Goal: Task Accomplishment & Management: Manage account settings

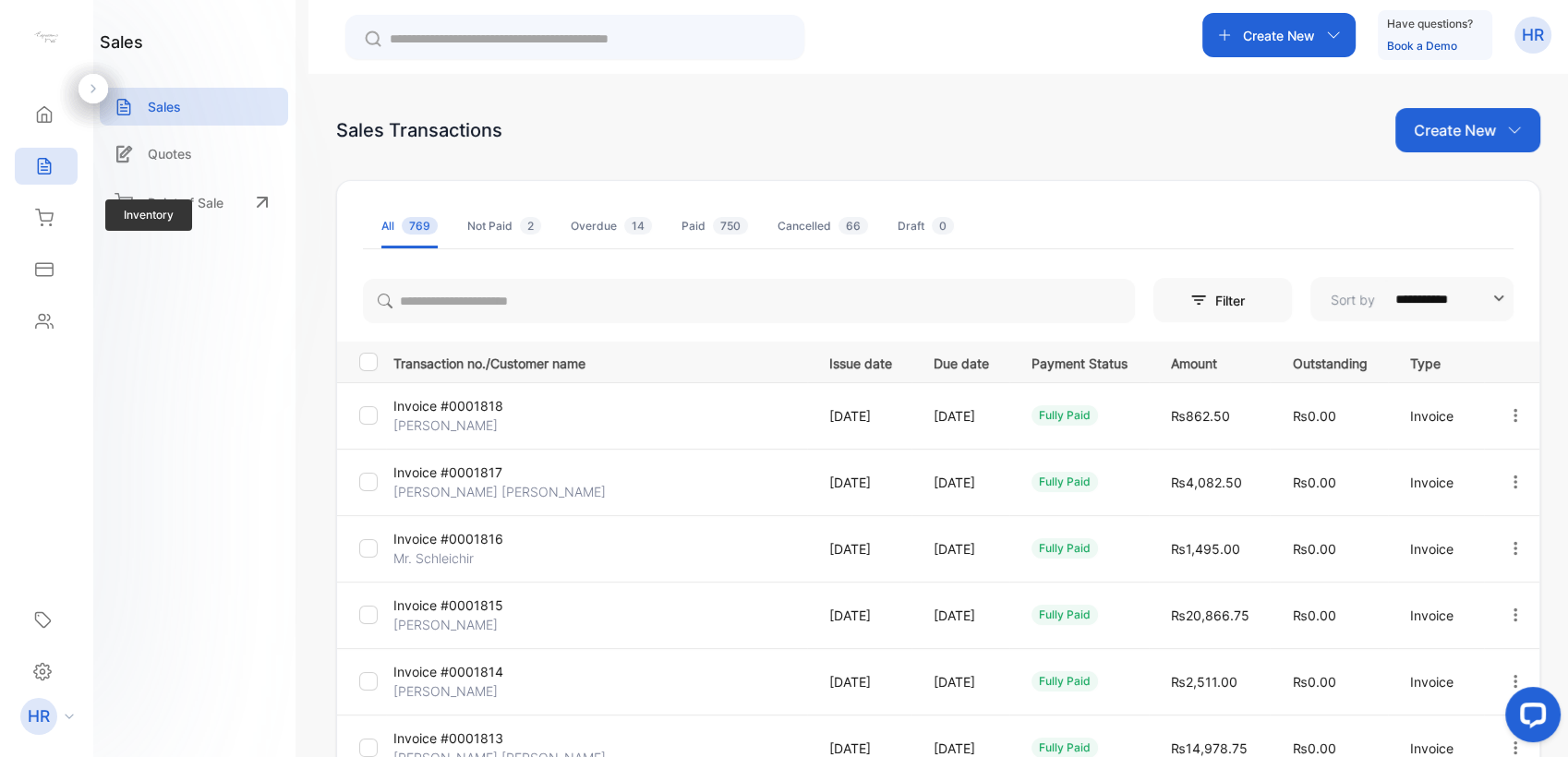
click at [68, 198] on div "Inventory Inventory" at bounding box center [46, 217] width 62 height 52
click at [52, 216] on icon at bounding box center [44, 217] width 17 height 16
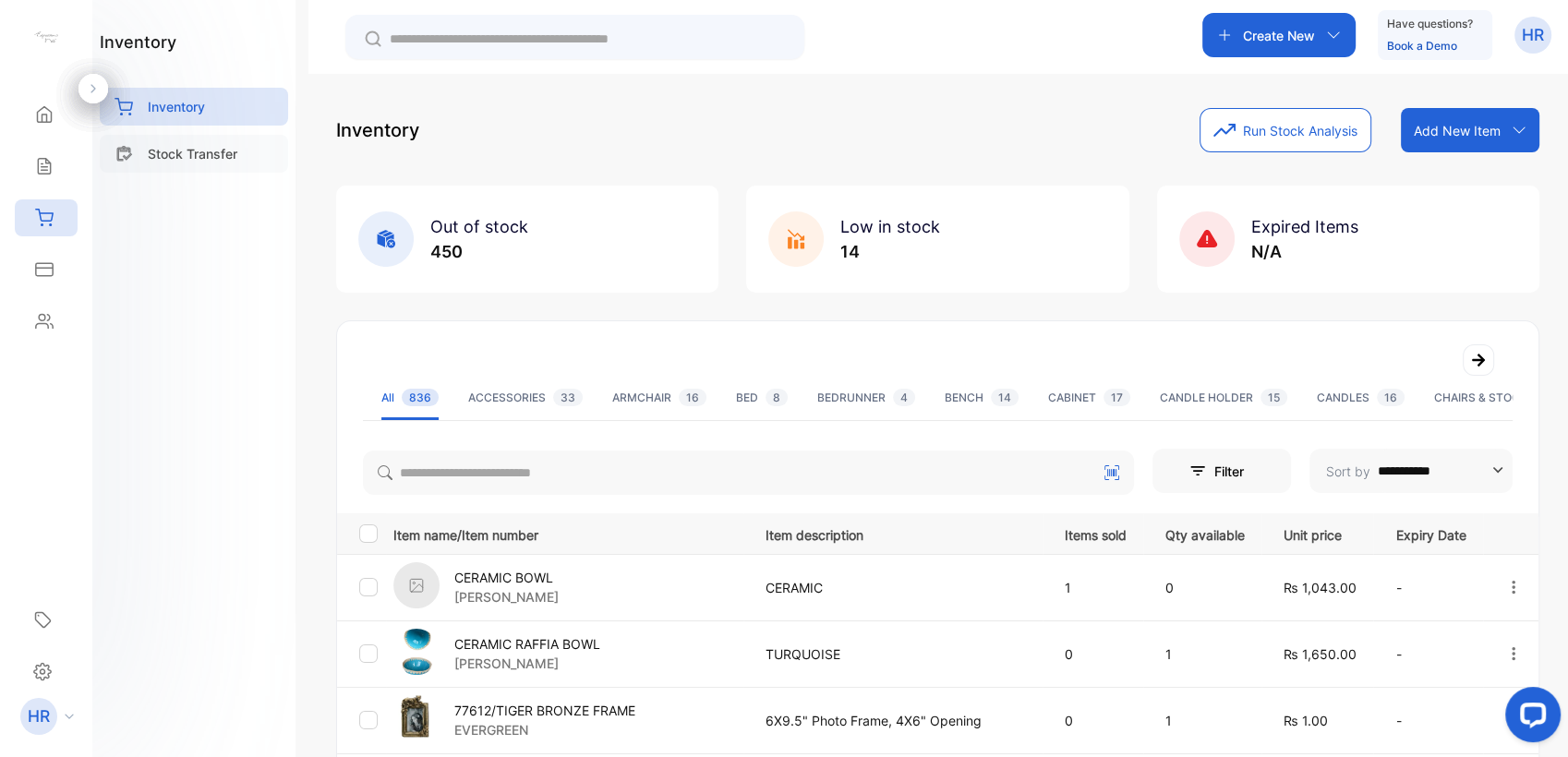
click at [237, 151] on p "Stock Transfer" at bounding box center [192, 153] width 90 height 20
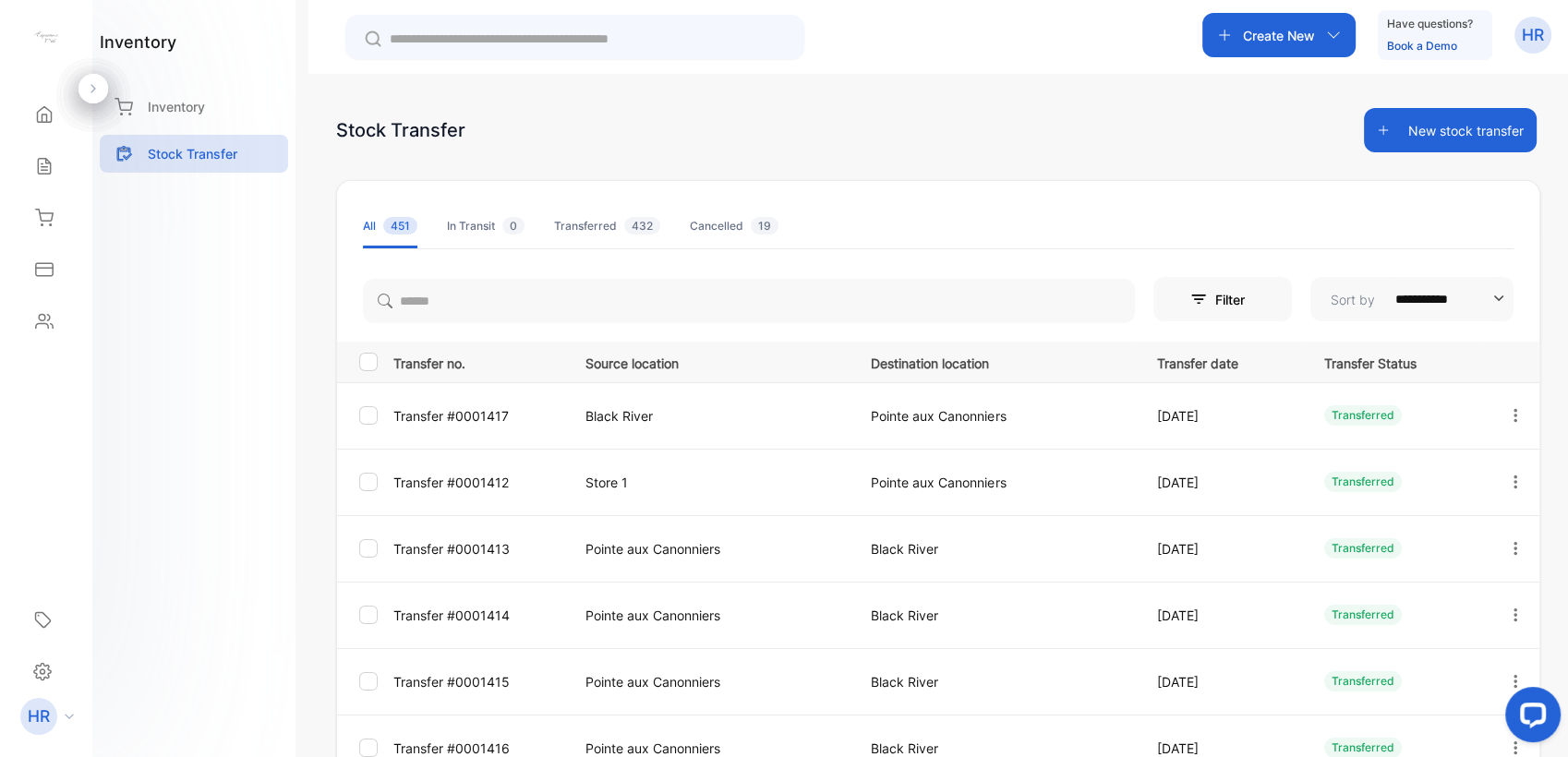
click at [779, 134] on button "New stock transfer" at bounding box center [1450, 129] width 173 height 44
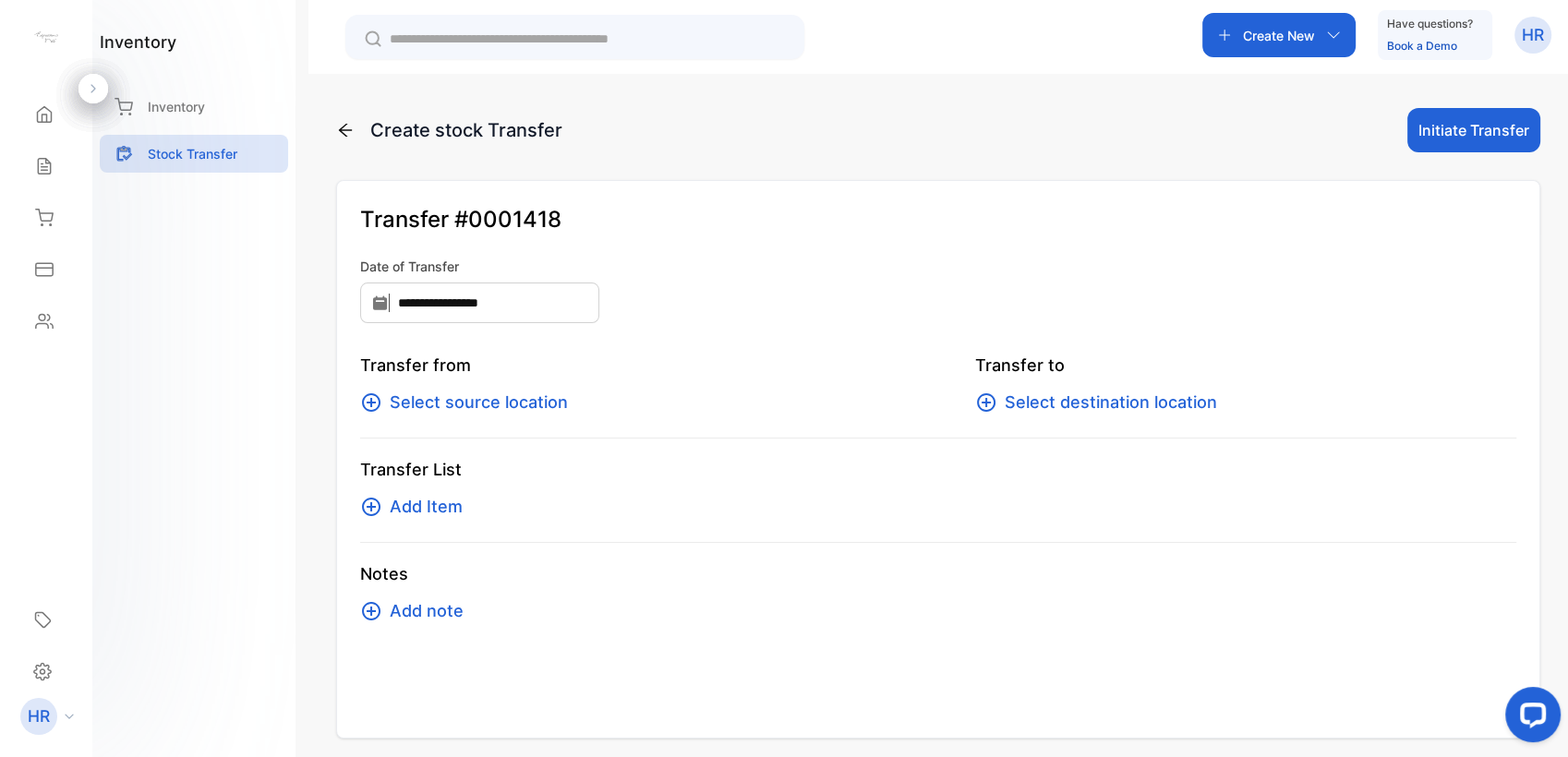
click at [550, 399] on span "Select source location" at bounding box center [478, 402] width 179 height 26
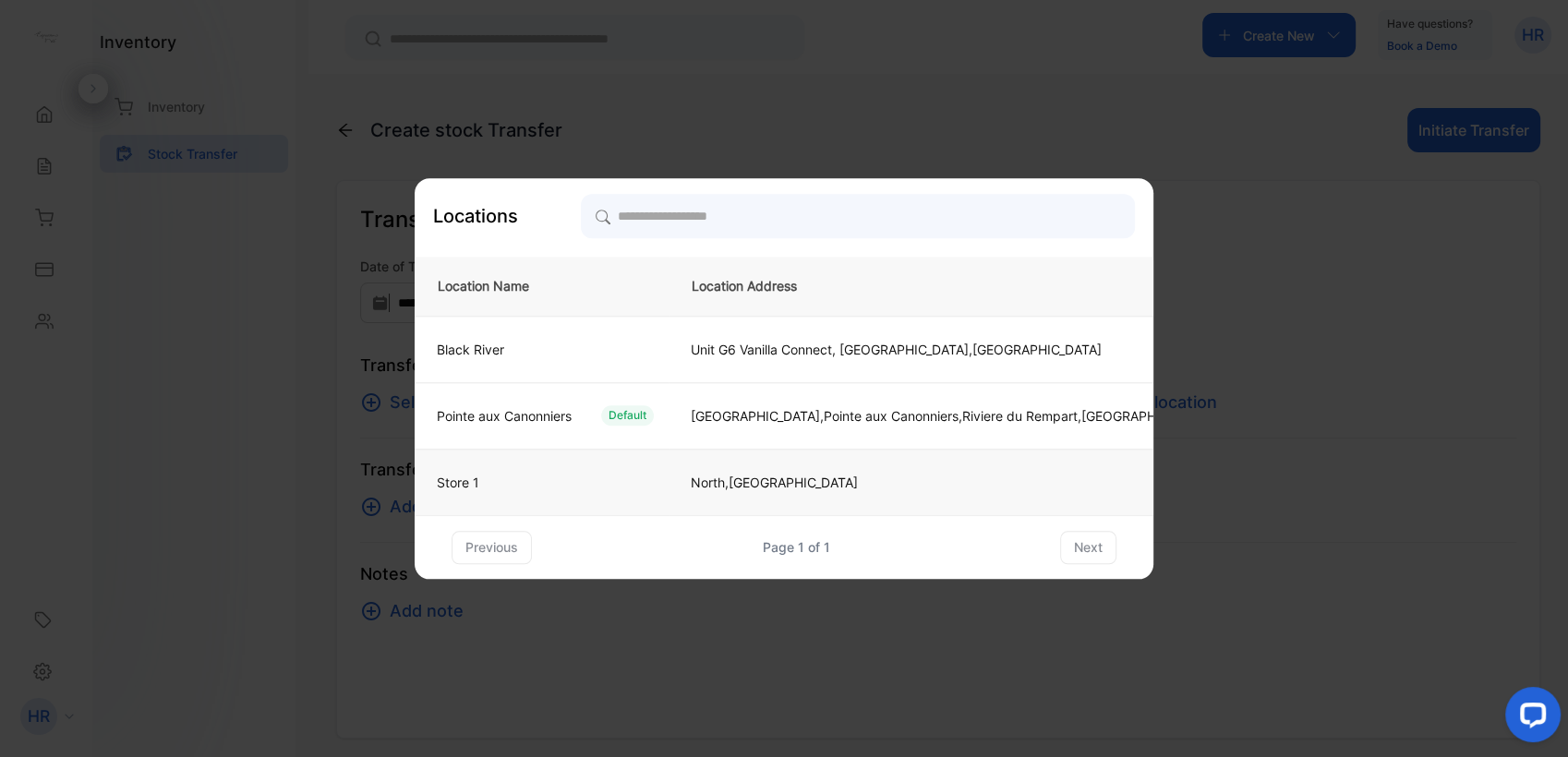
click at [511, 484] on div "Store 1" at bounding box center [538, 482] width 232 height 20
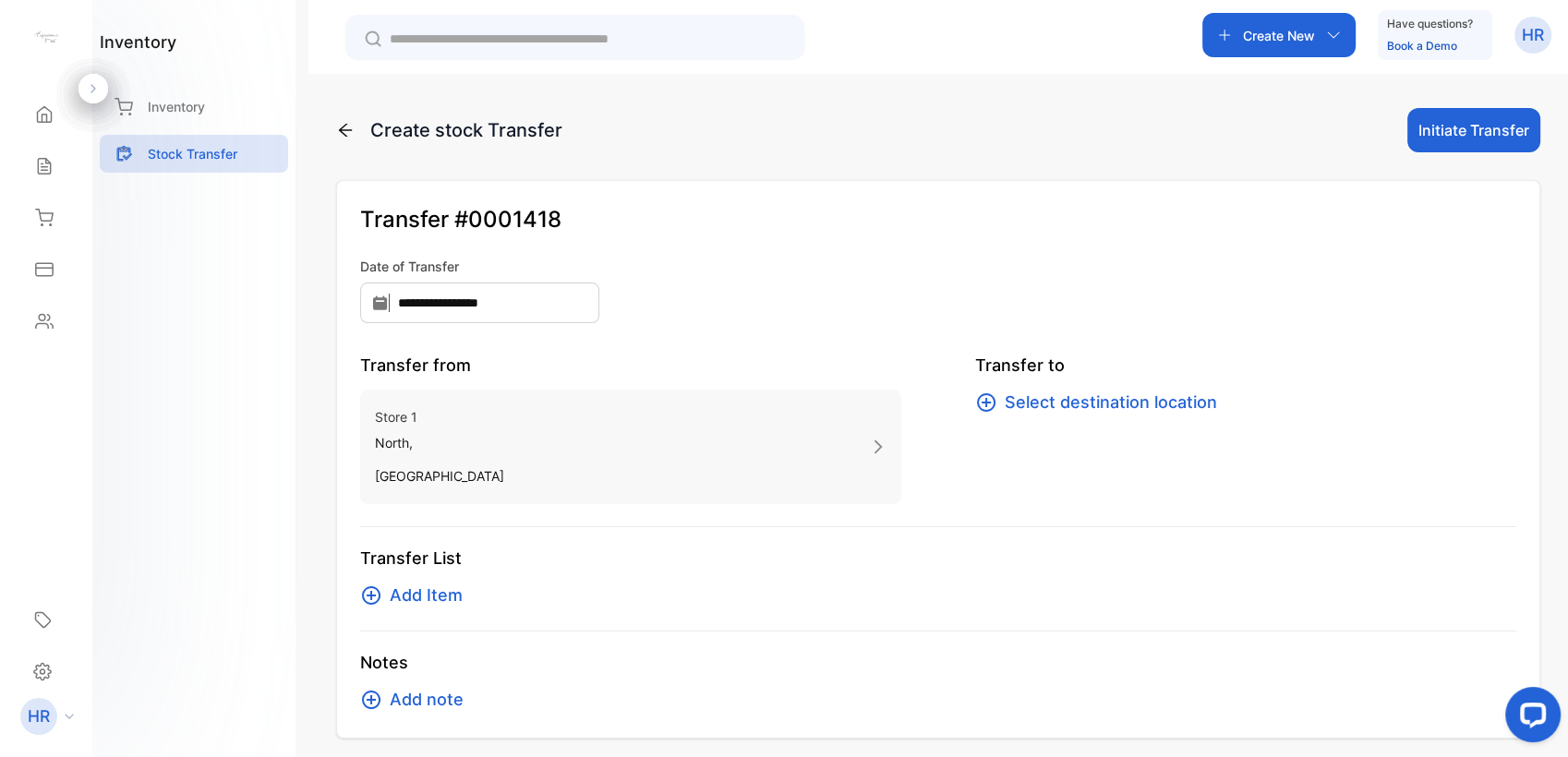
click at [779, 401] on span "Select destination location" at bounding box center [1111, 402] width 213 height 26
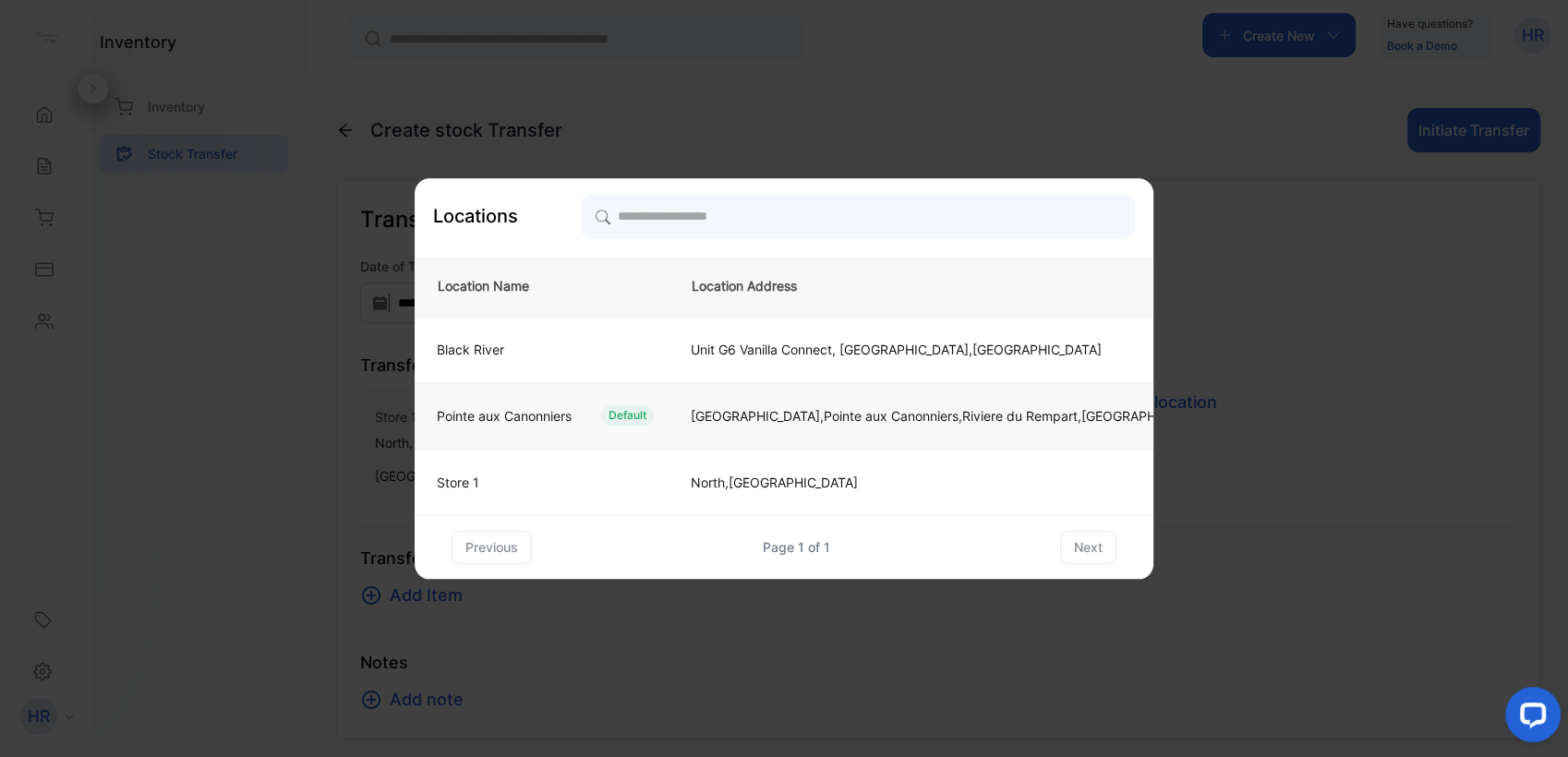
click at [591, 410] on div "Pointe aux Canonniers Default" at bounding box center [538, 415] width 232 height 20
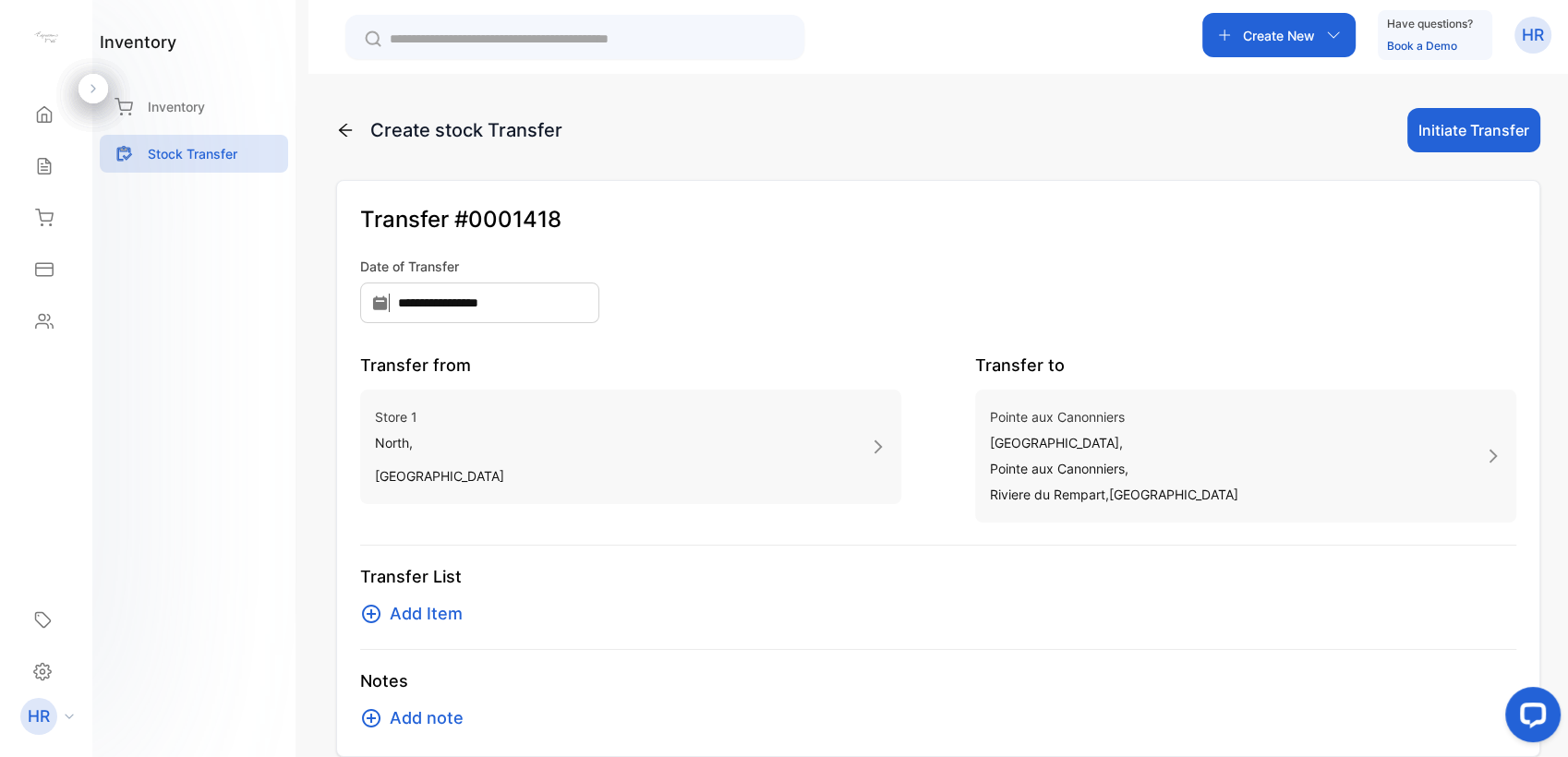
click at [427, 618] on span "Add Item" at bounding box center [425, 613] width 73 height 26
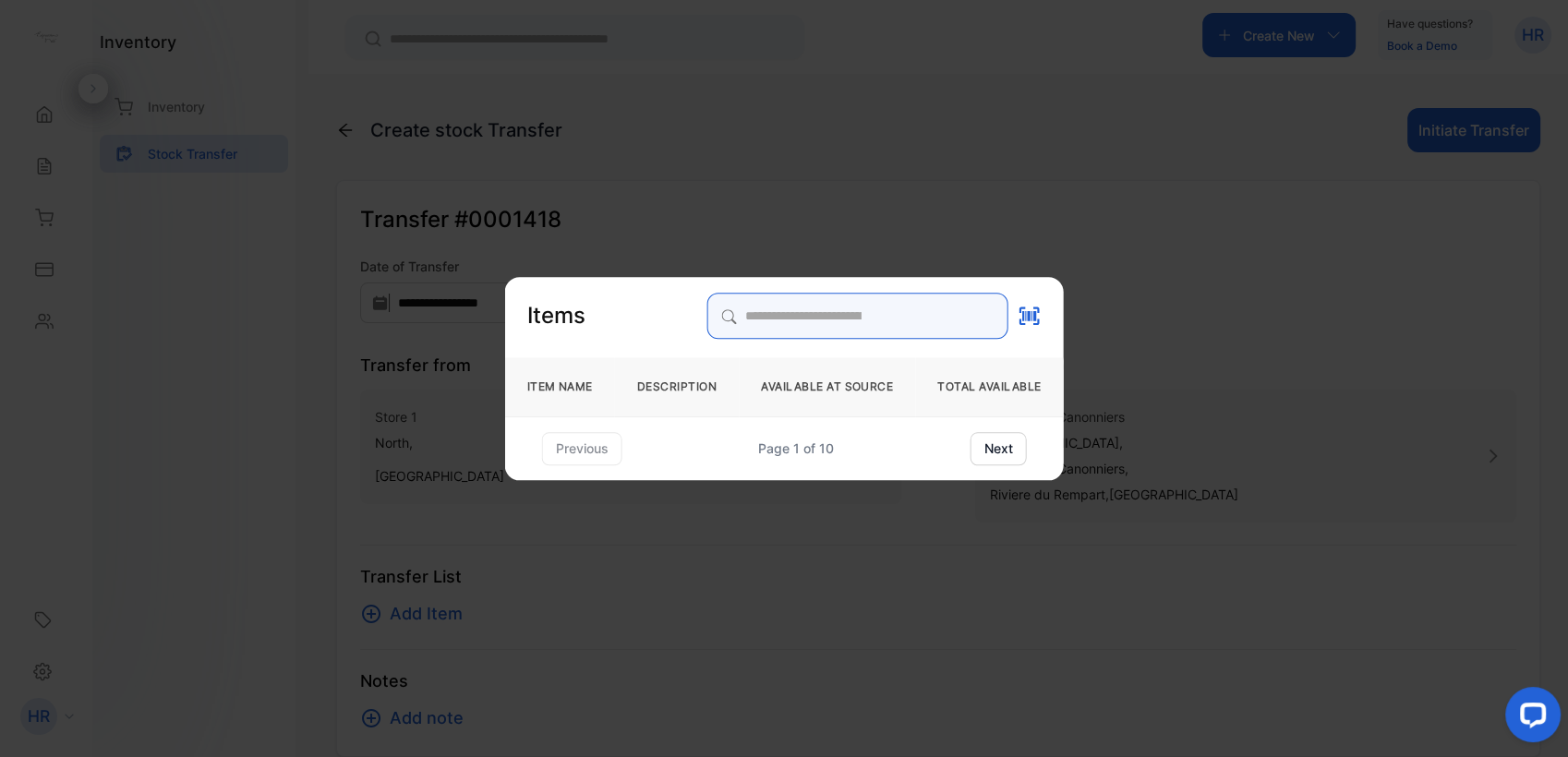
click at [779, 315] on input "search" at bounding box center [856, 316] width 302 height 46
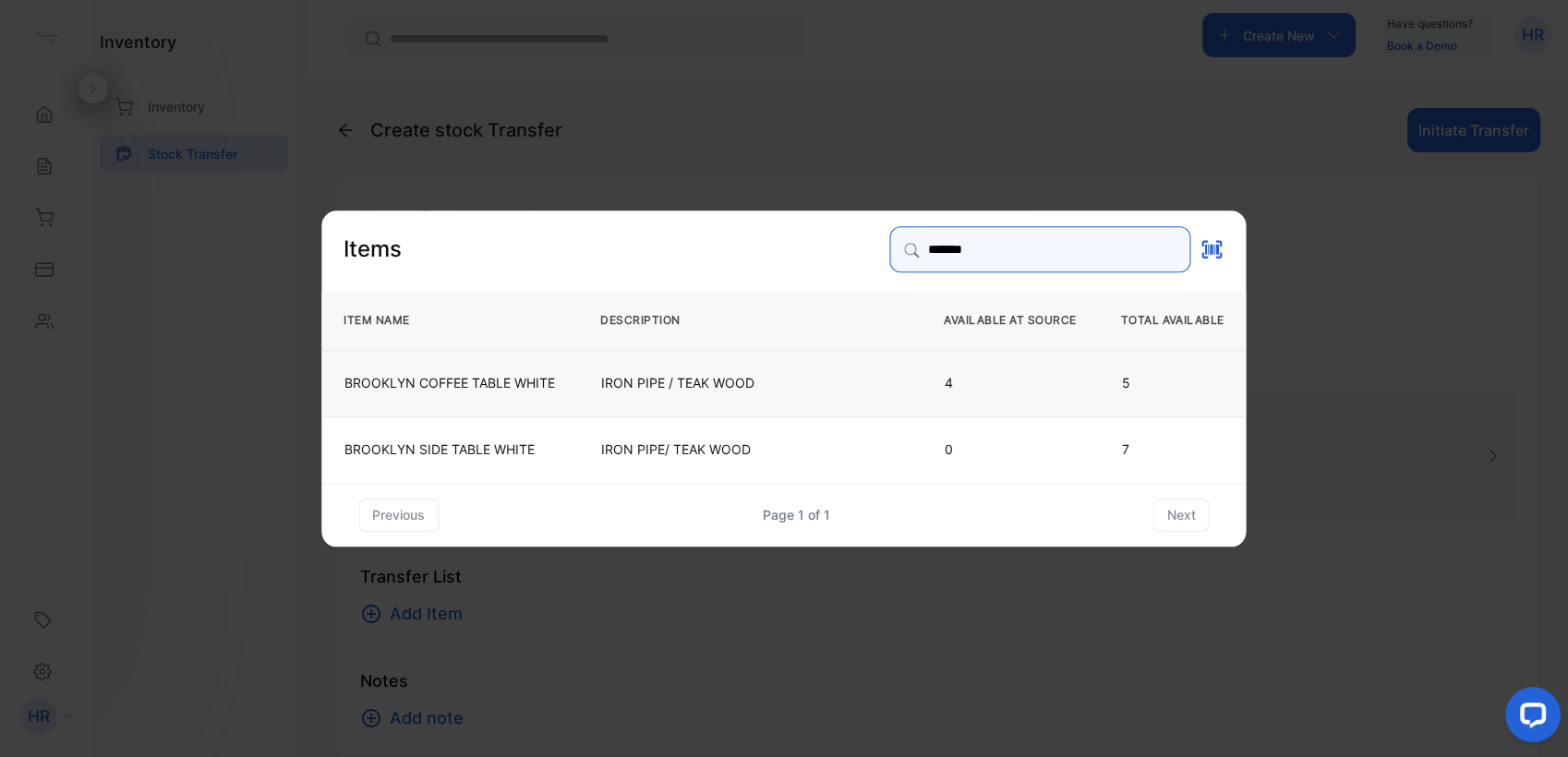
type input "*******"
click at [542, 377] on p "BROOKLYN COFFEE TABLE WHITE" at bounding box center [449, 383] width 211 height 19
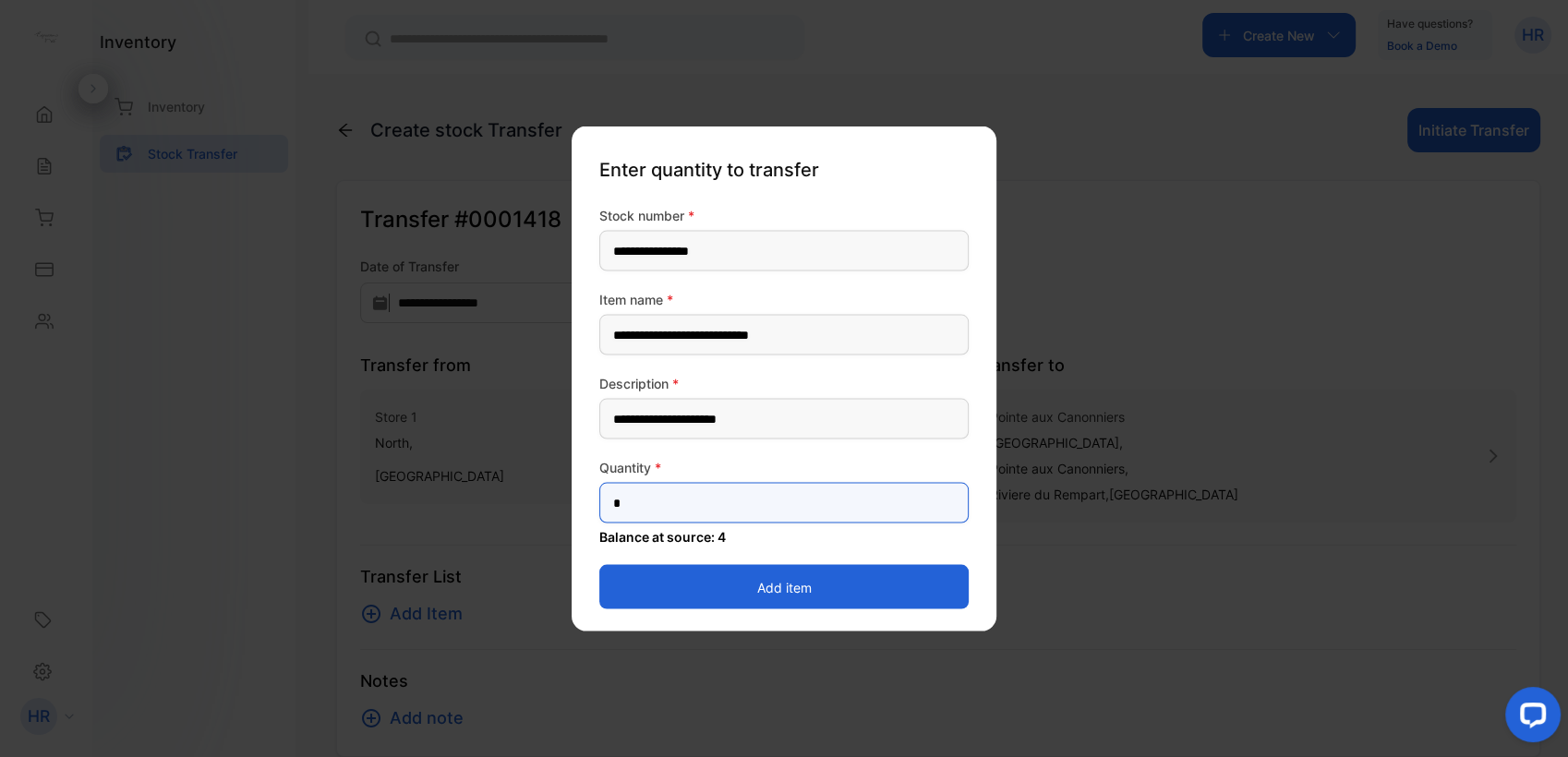
drag, startPoint x: 626, startPoint y: 493, endPoint x: 594, endPoint y: 490, distance: 32.1
click at [594, 490] on div "**********" at bounding box center [784, 379] width 424 height 505
type input "*"
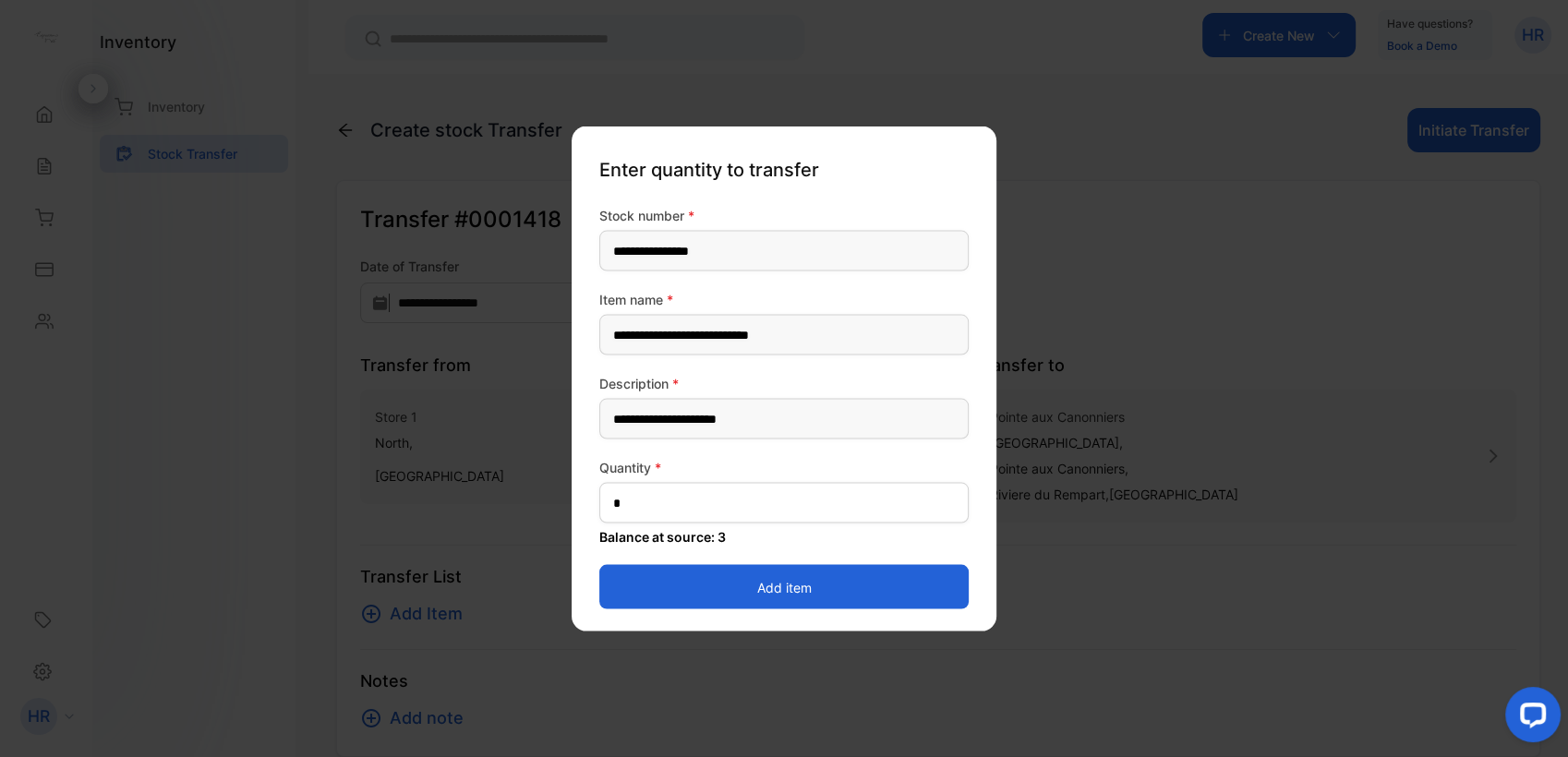
click at [607, 600] on button "Add item" at bounding box center [784, 587] width 370 height 44
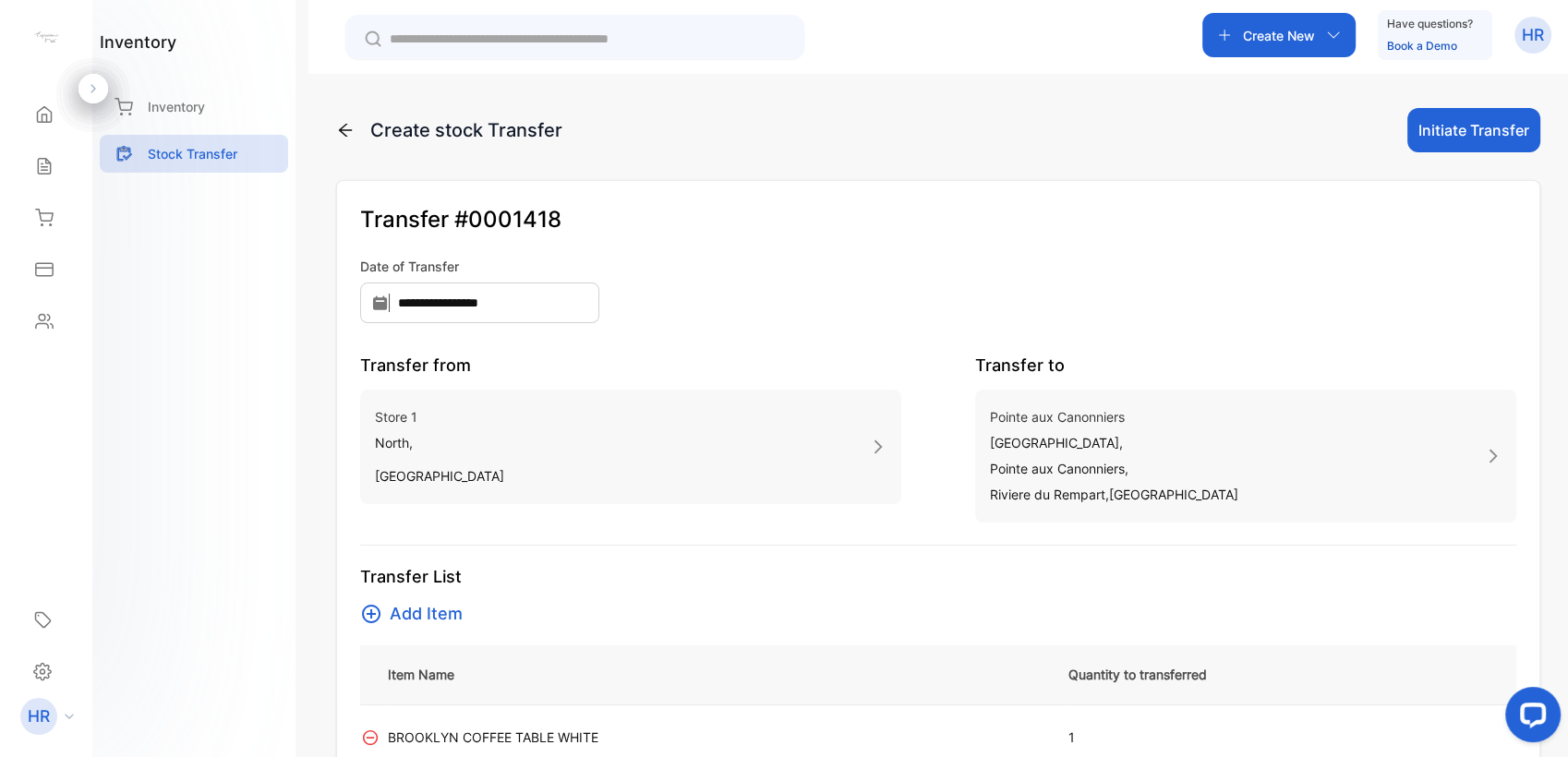
click at [421, 618] on span "Add Item" at bounding box center [425, 613] width 73 height 26
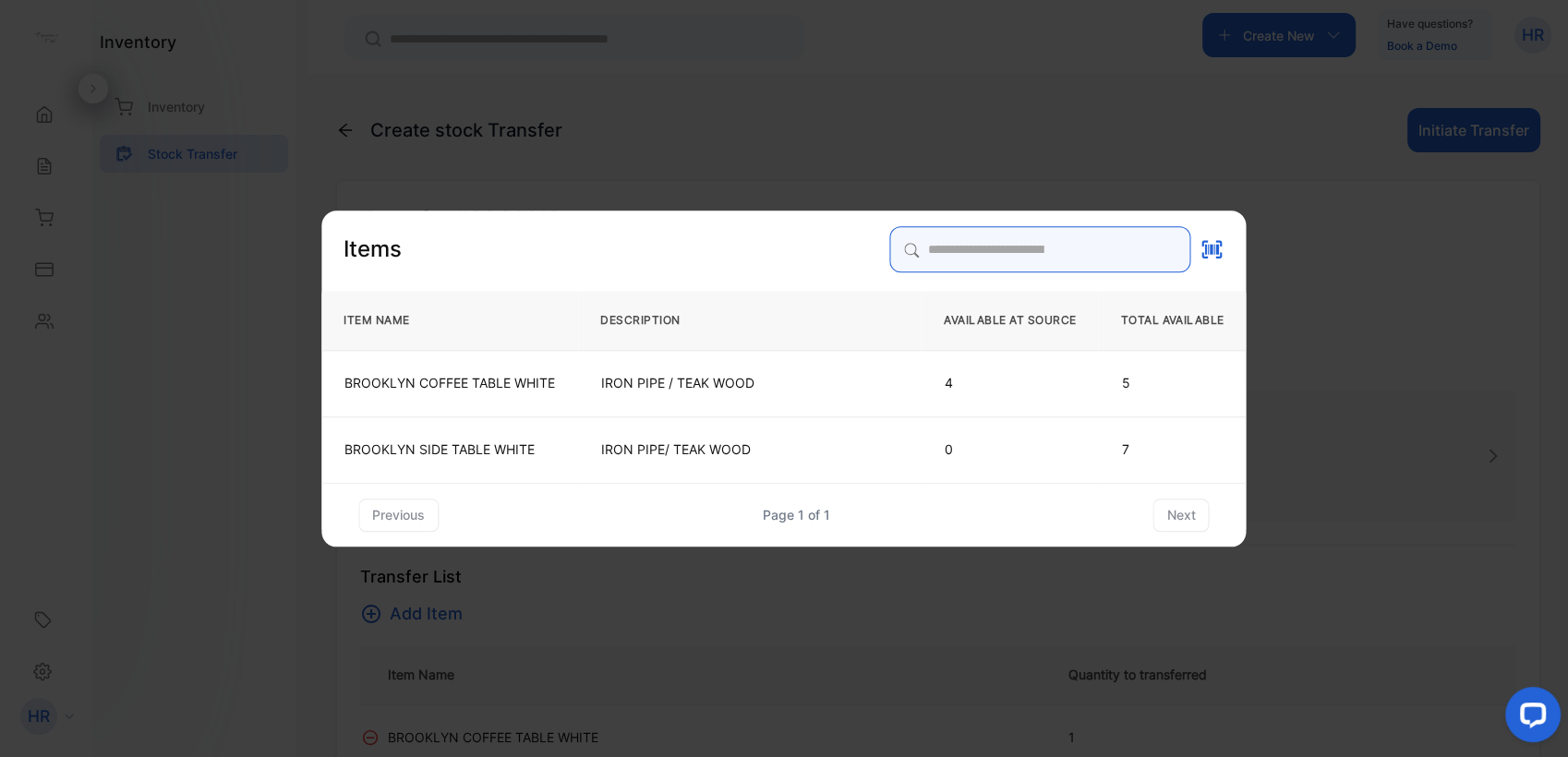
click at [779, 250] on input "search" at bounding box center [1041, 249] width 302 height 46
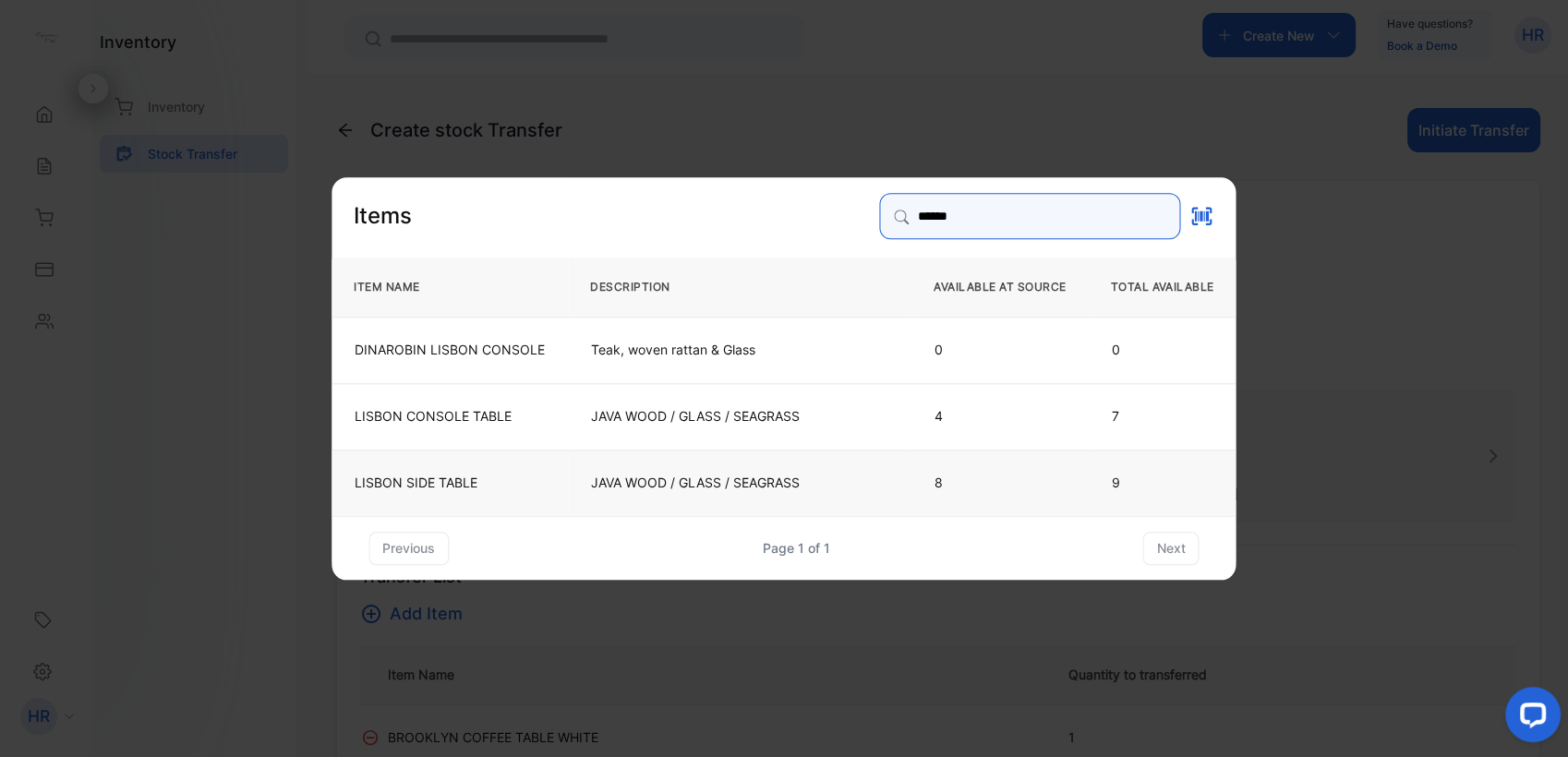
type input "******"
click at [474, 487] on p "LISBON SIDE TABLE" at bounding box center [449, 482] width 190 height 19
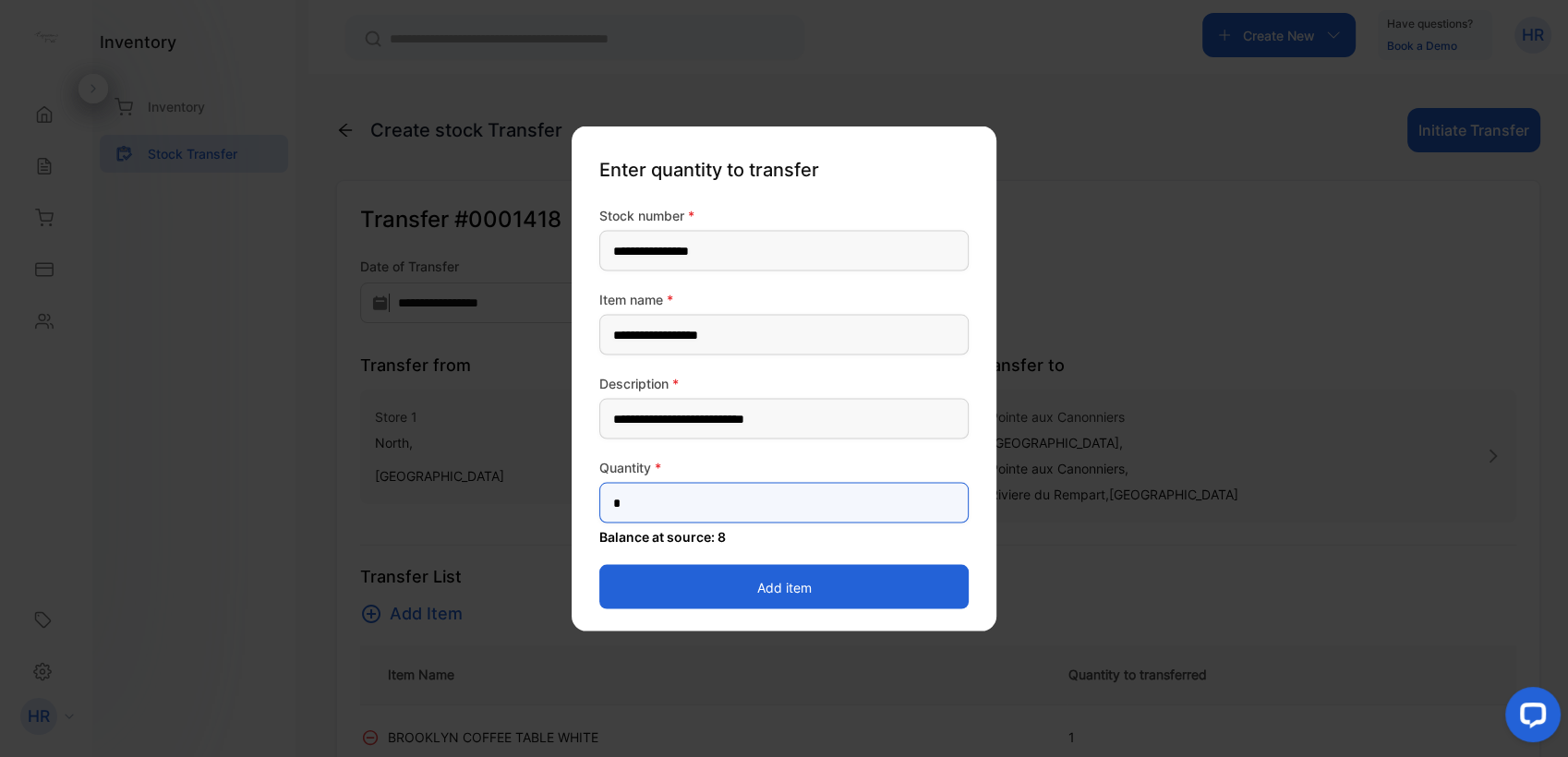
drag, startPoint x: 650, startPoint y: 514, endPoint x: 560, endPoint y: 503, distance: 90.7
type input "*"
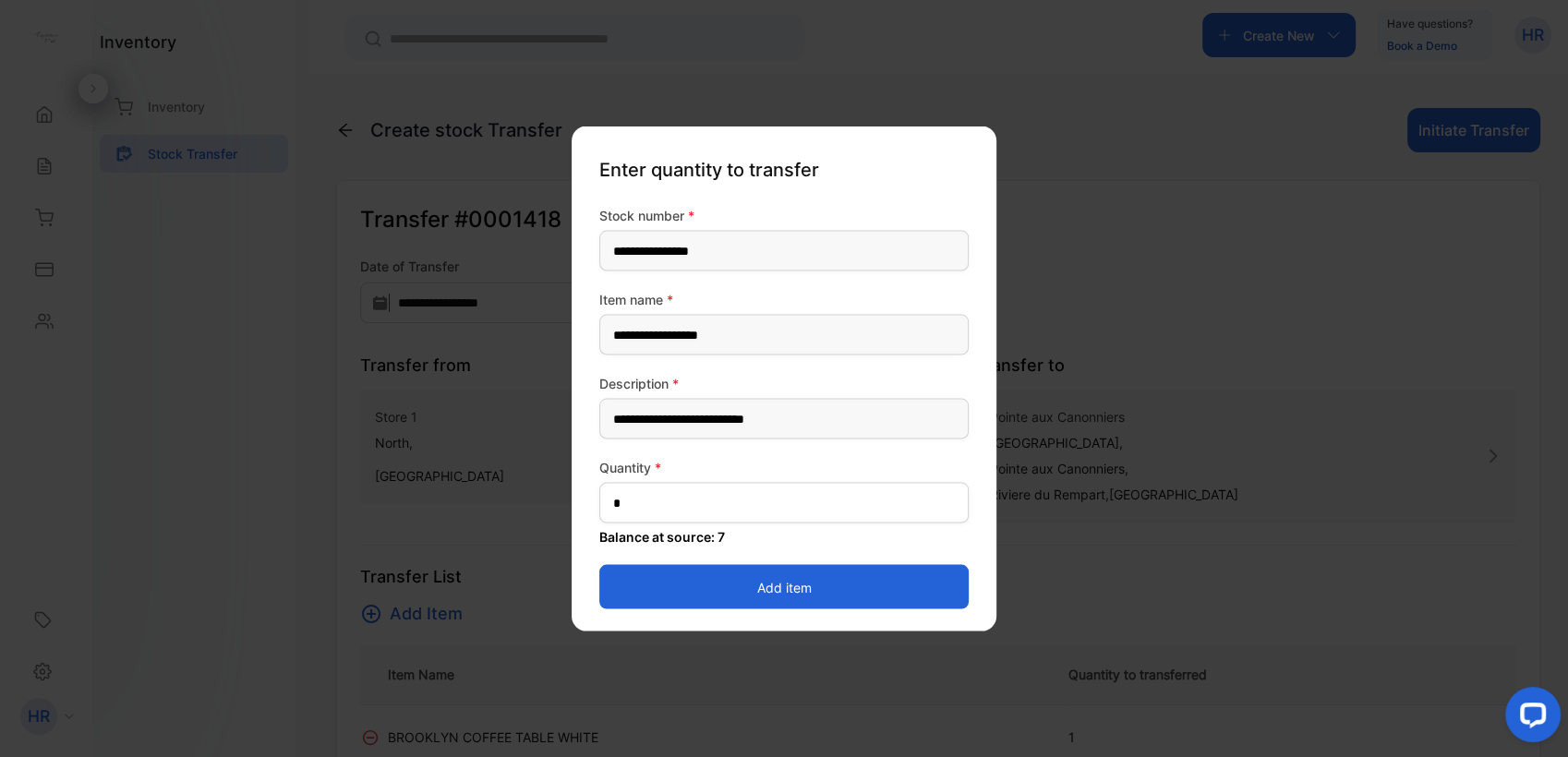
click at [634, 594] on button "Add item" at bounding box center [784, 587] width 370 height 44
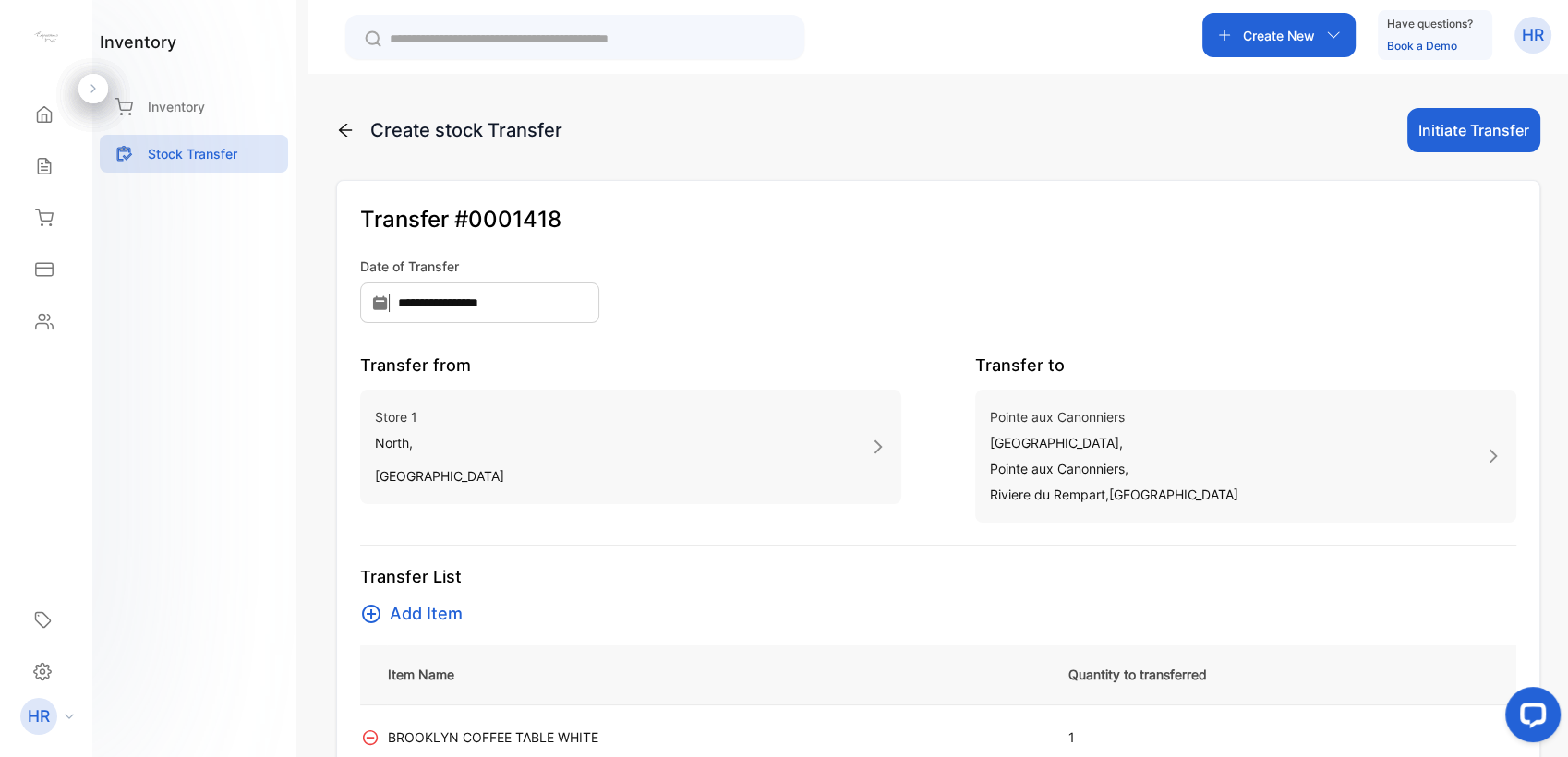
click at [779, 137] on button "Initiate Transfer" at bounding box center [1473, 129] width 133 height 44
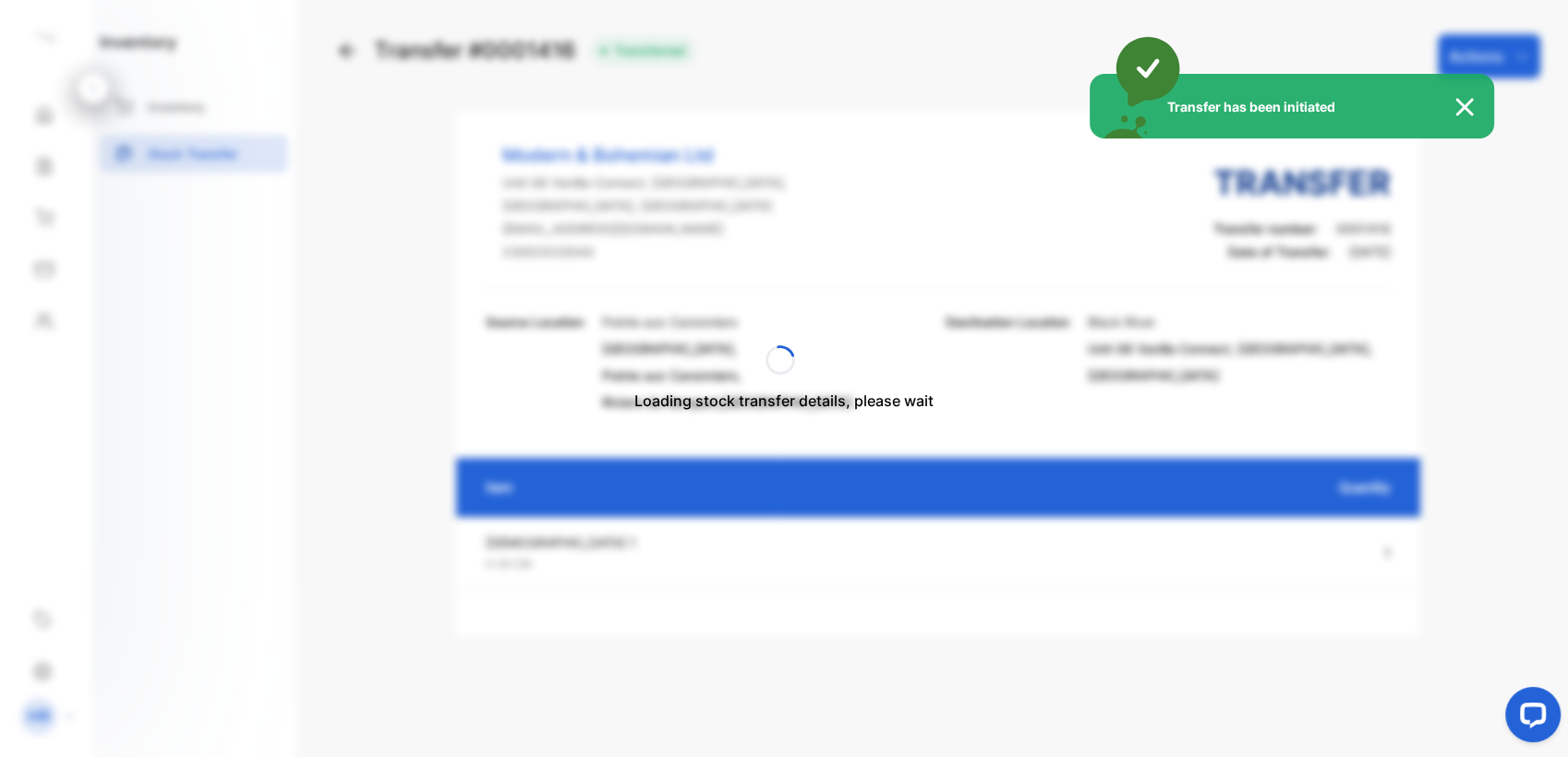
click at [779, 101] on img at bounding box center [1473, 107] width 41 height 22
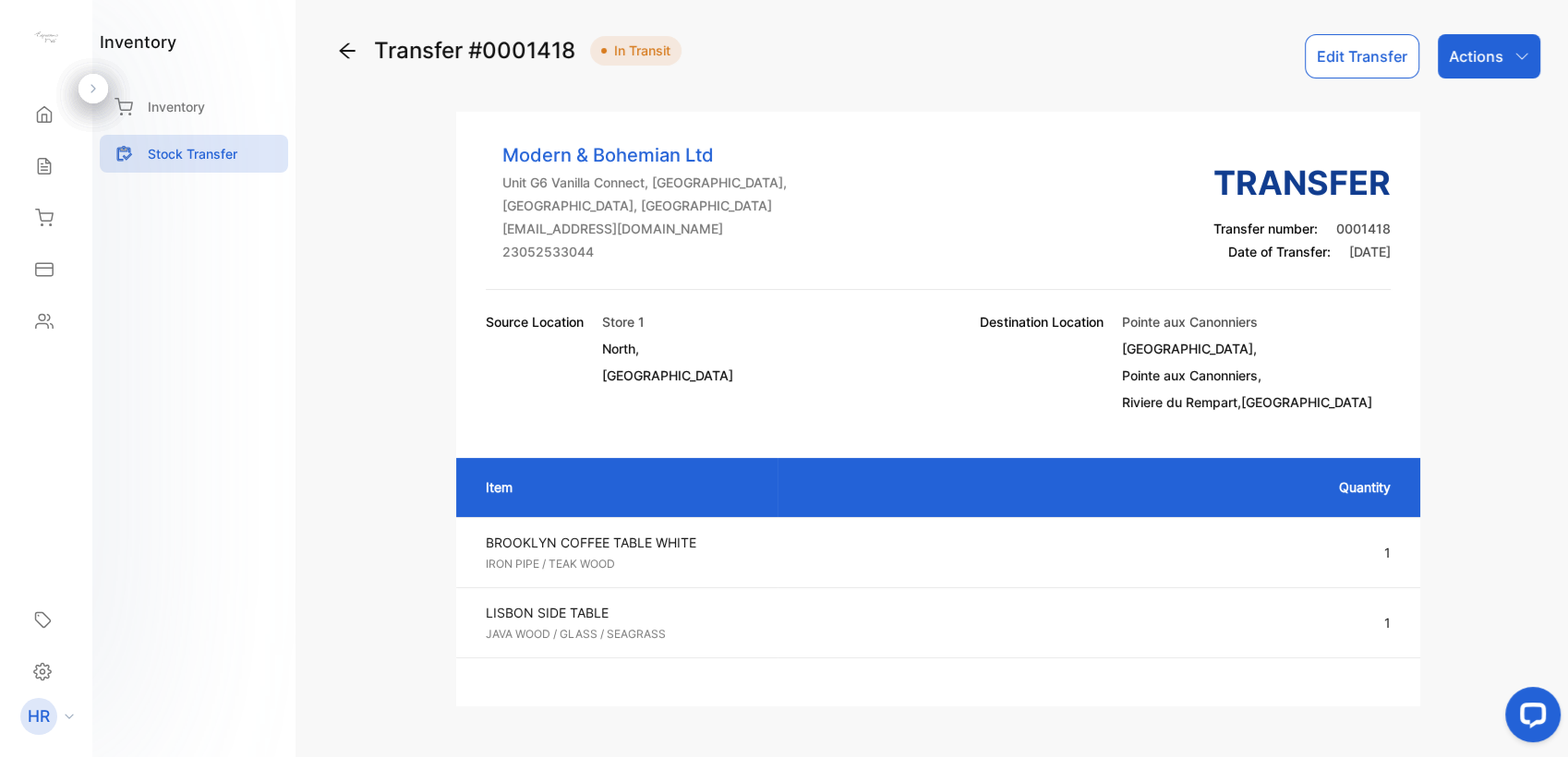
click at [779, 66] on p "Actions" at bounding box center [1476, 56] width 55 height 22
click at [779, 126] on div "Mark as Transferred" at bounding box center [1445, 117] width 186 height 37
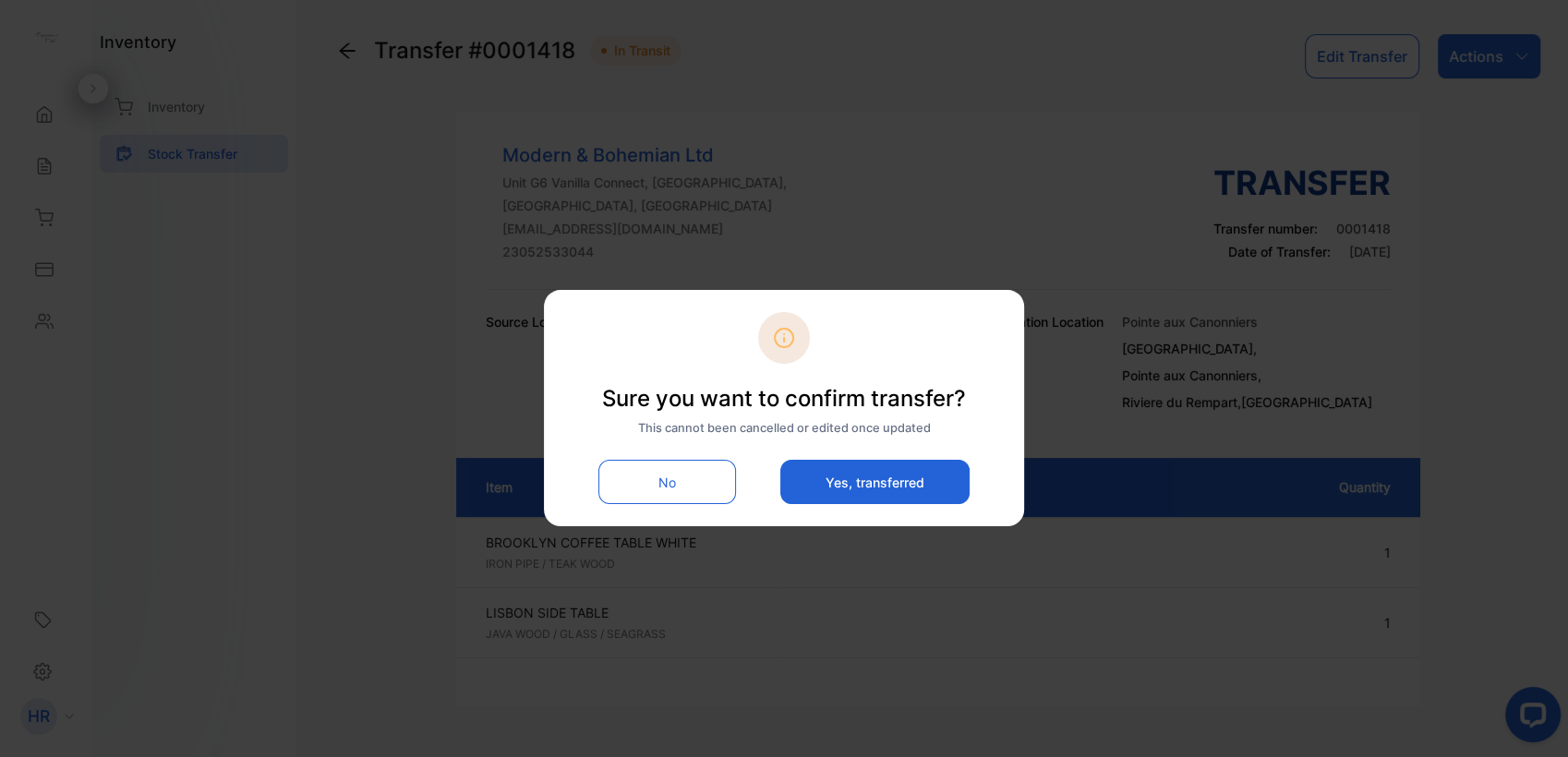
click at [779, 494] on button "Yes, transferred" at bounding box center [875, 482] width 189 height 44
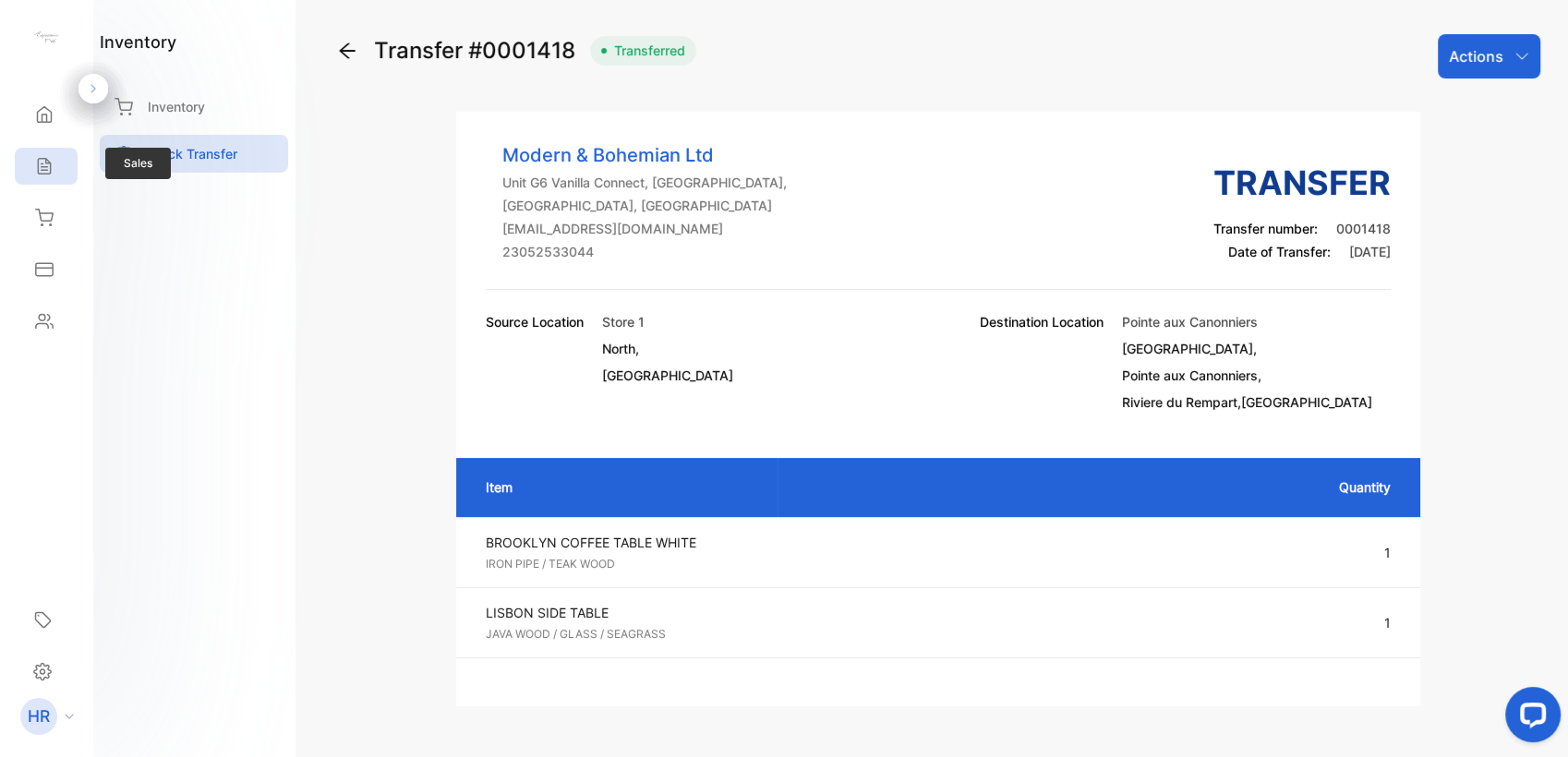
click at [60, 159] on div "Sales" at bounding box center [46, 165] width 62 height 37
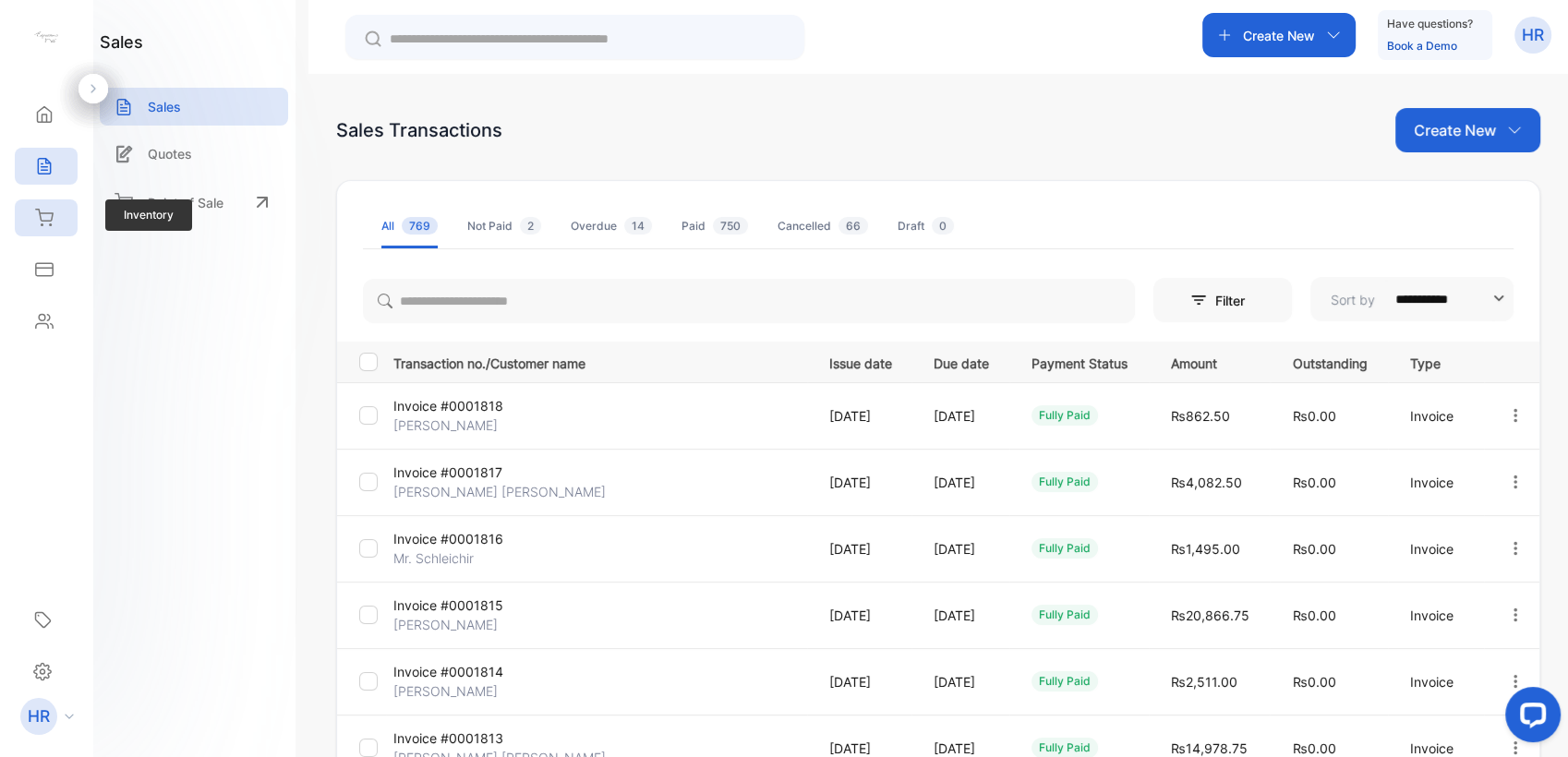
click at [42, 232] on div "Inventory" at bounding box center [46, 217] width 62 height 37
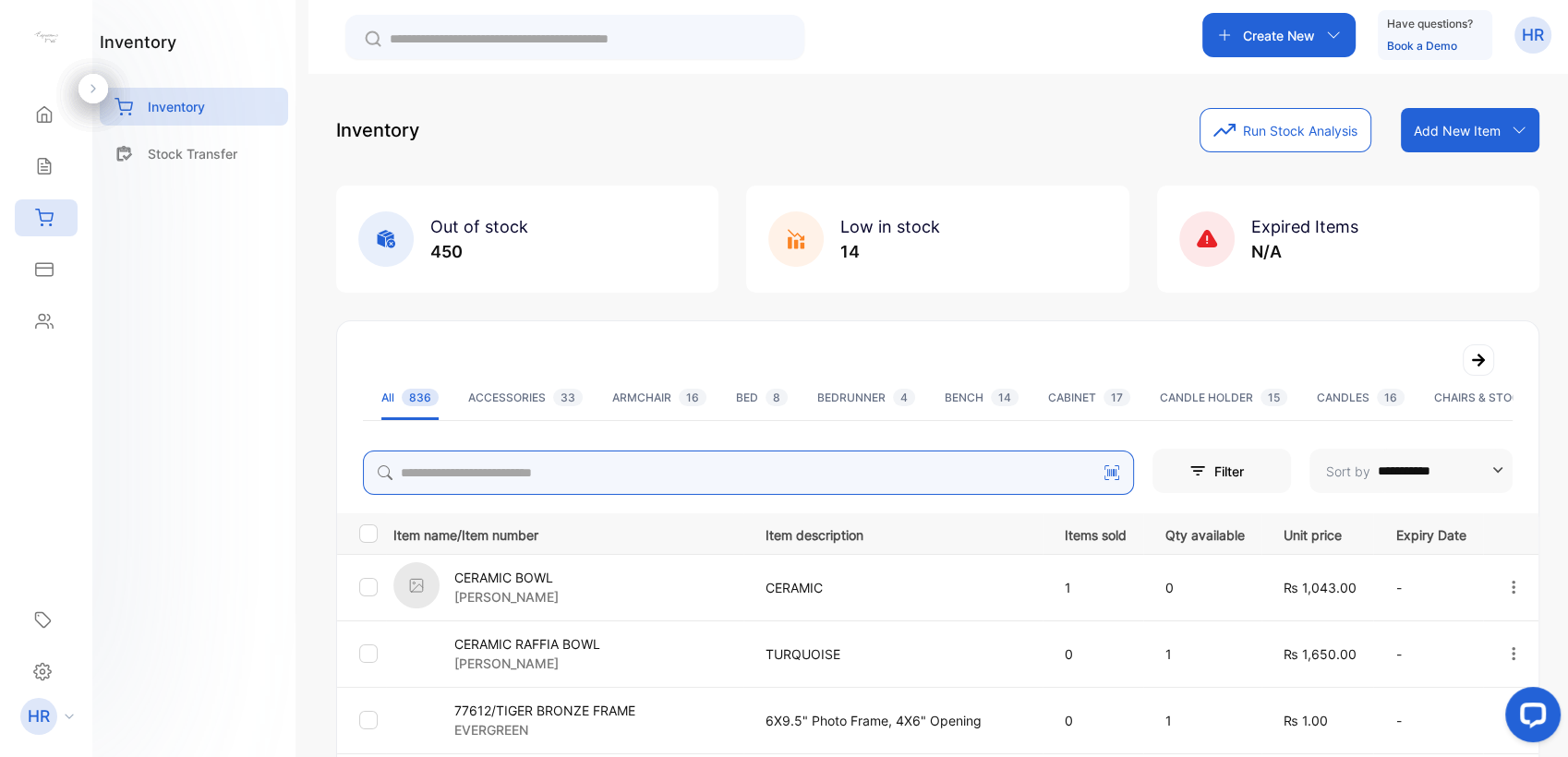
click at [533, 468] on input "search" at bounding box center [749, 473] width 771 height 44
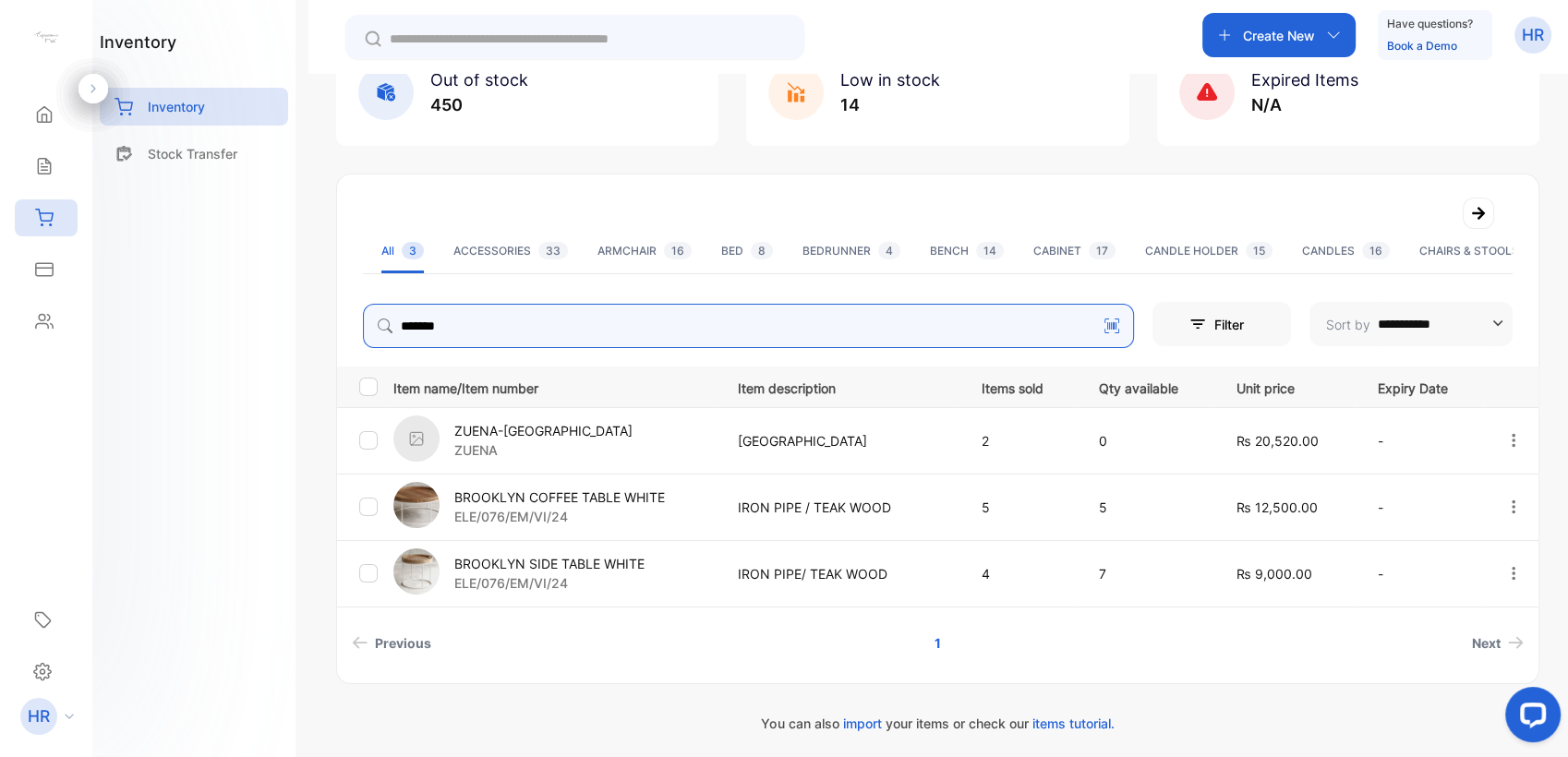
scroll to position [150, 0]
type input "*******"
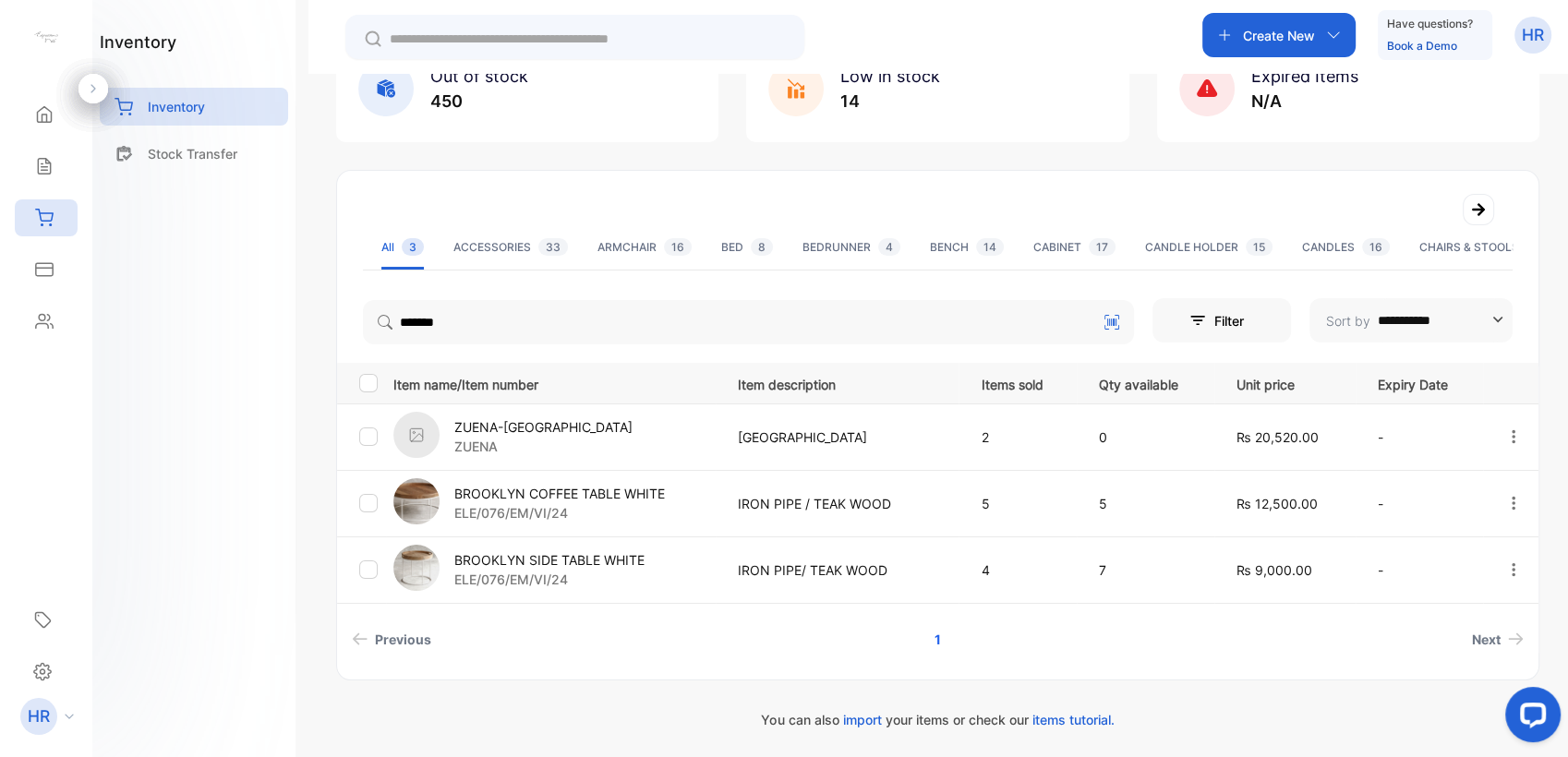
click at [518, 493] on p "BROOKLYN COFFEE TABLE WHITE" at bounding box center [560, 493] width 211 height 20
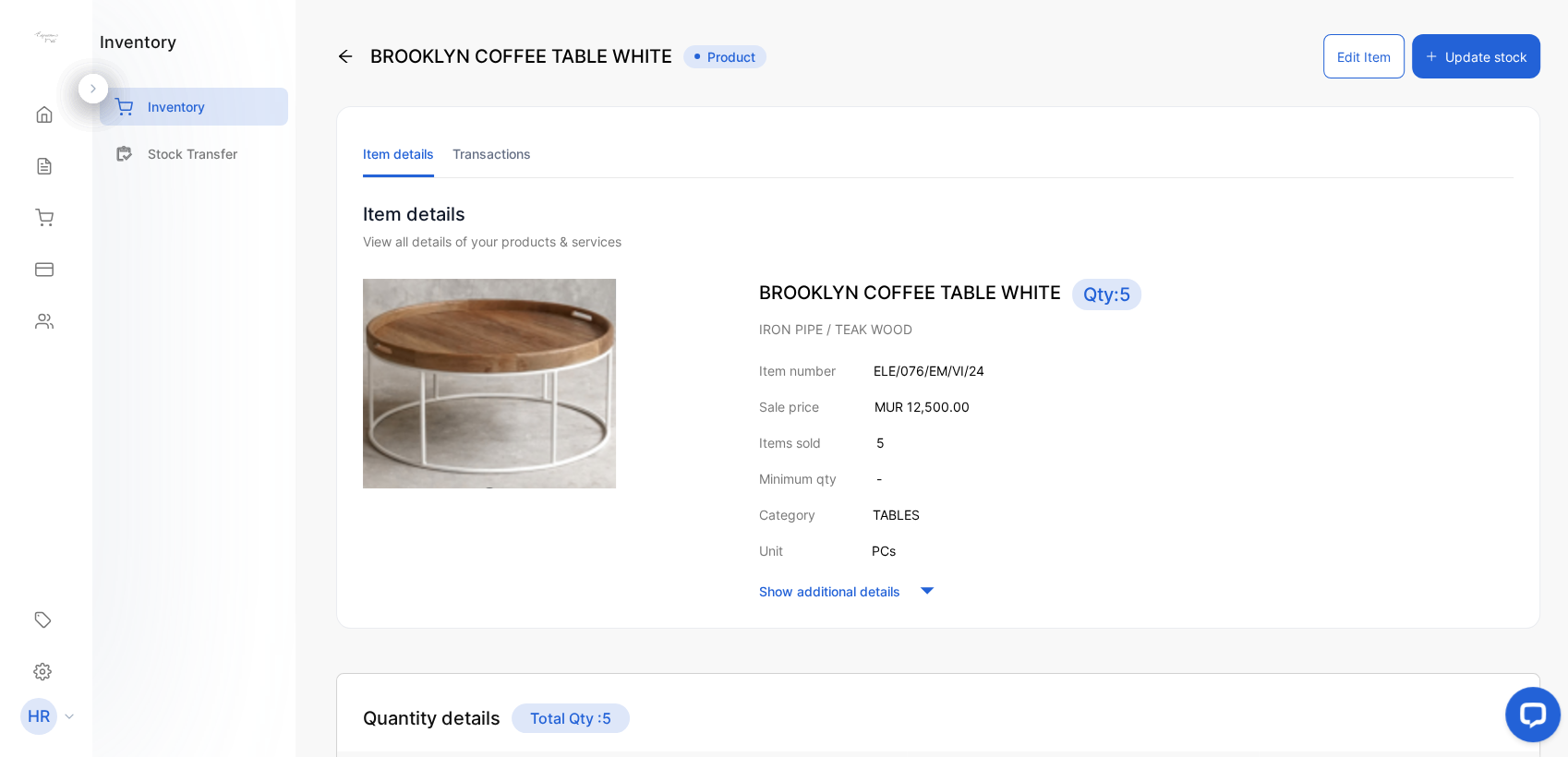
click at [342, 62] on icon at bounding box center [346, 57] width 19 height 19
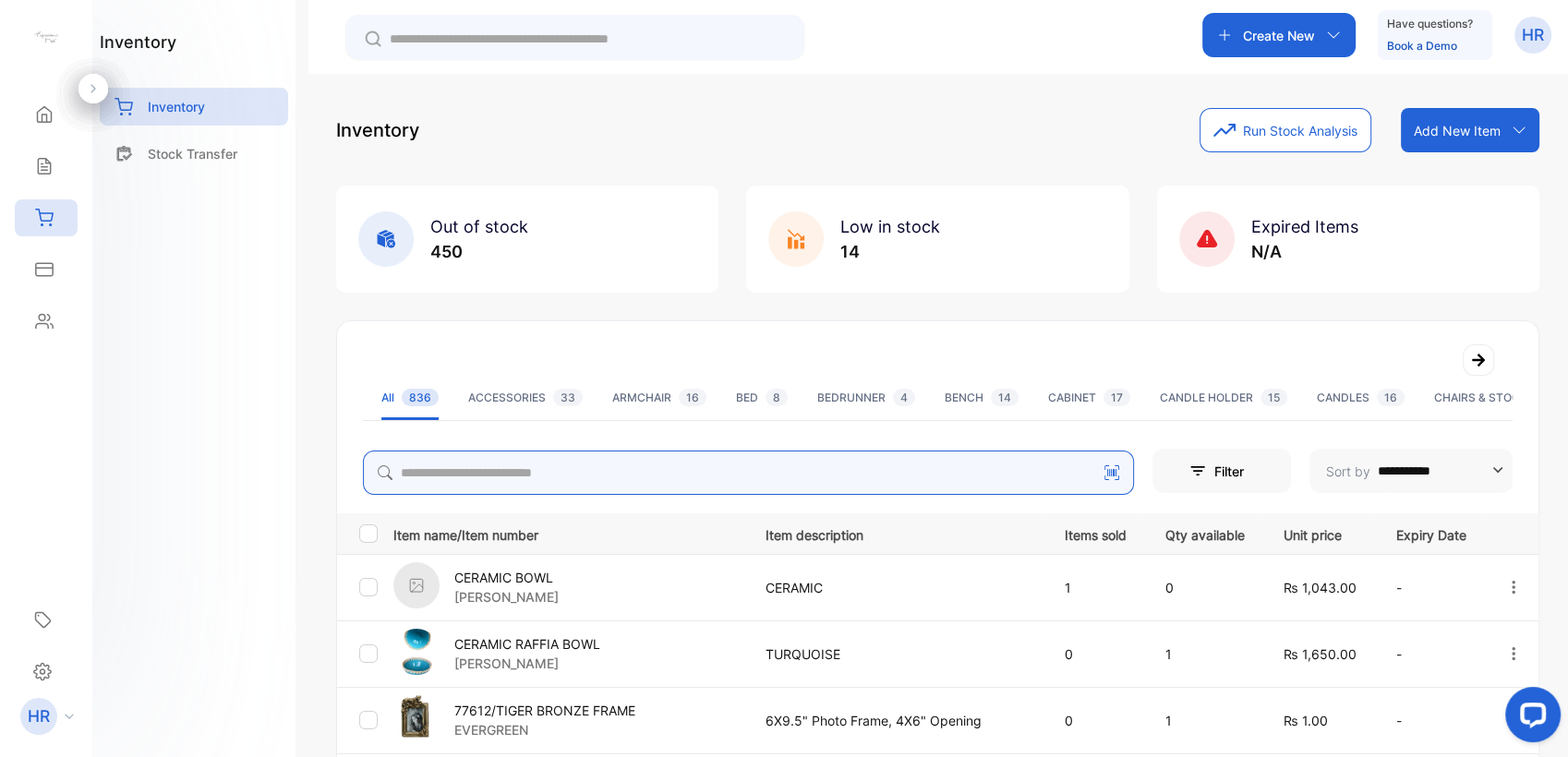
click at [532, 469] on input "search" at bounding box center [749, 473] width 771 height 44
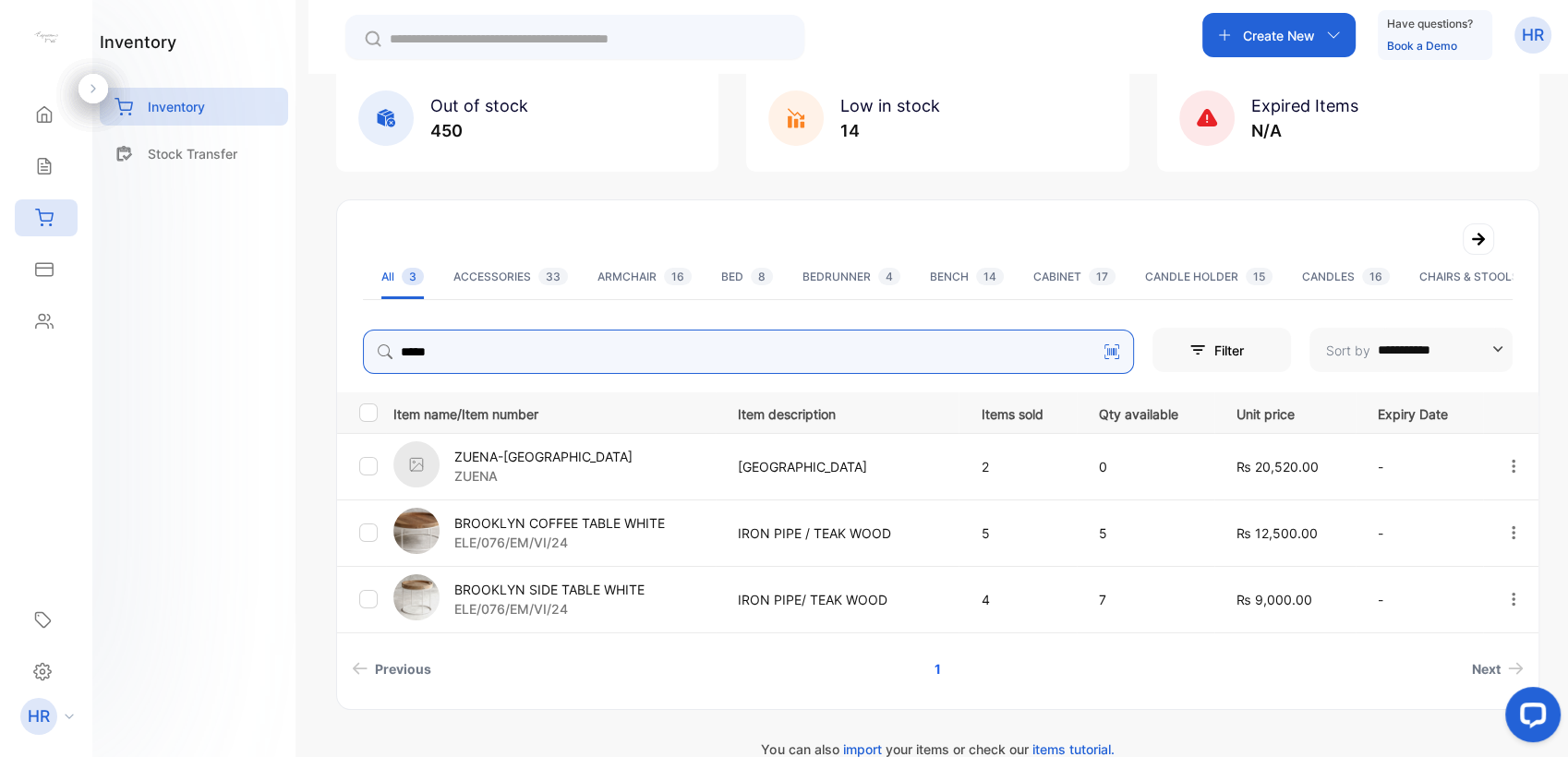
scroll to position [150, 0]
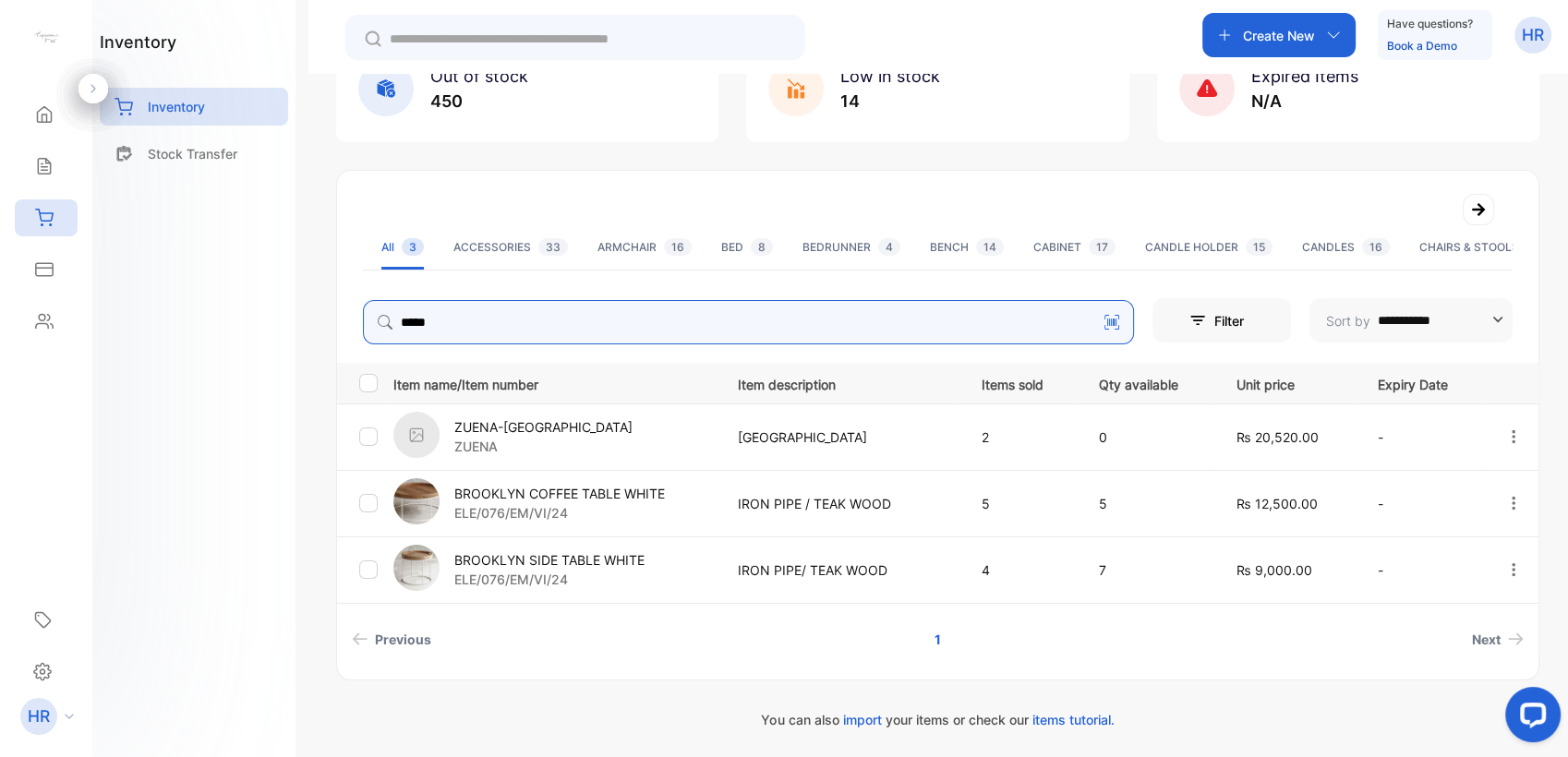
type input "*****"
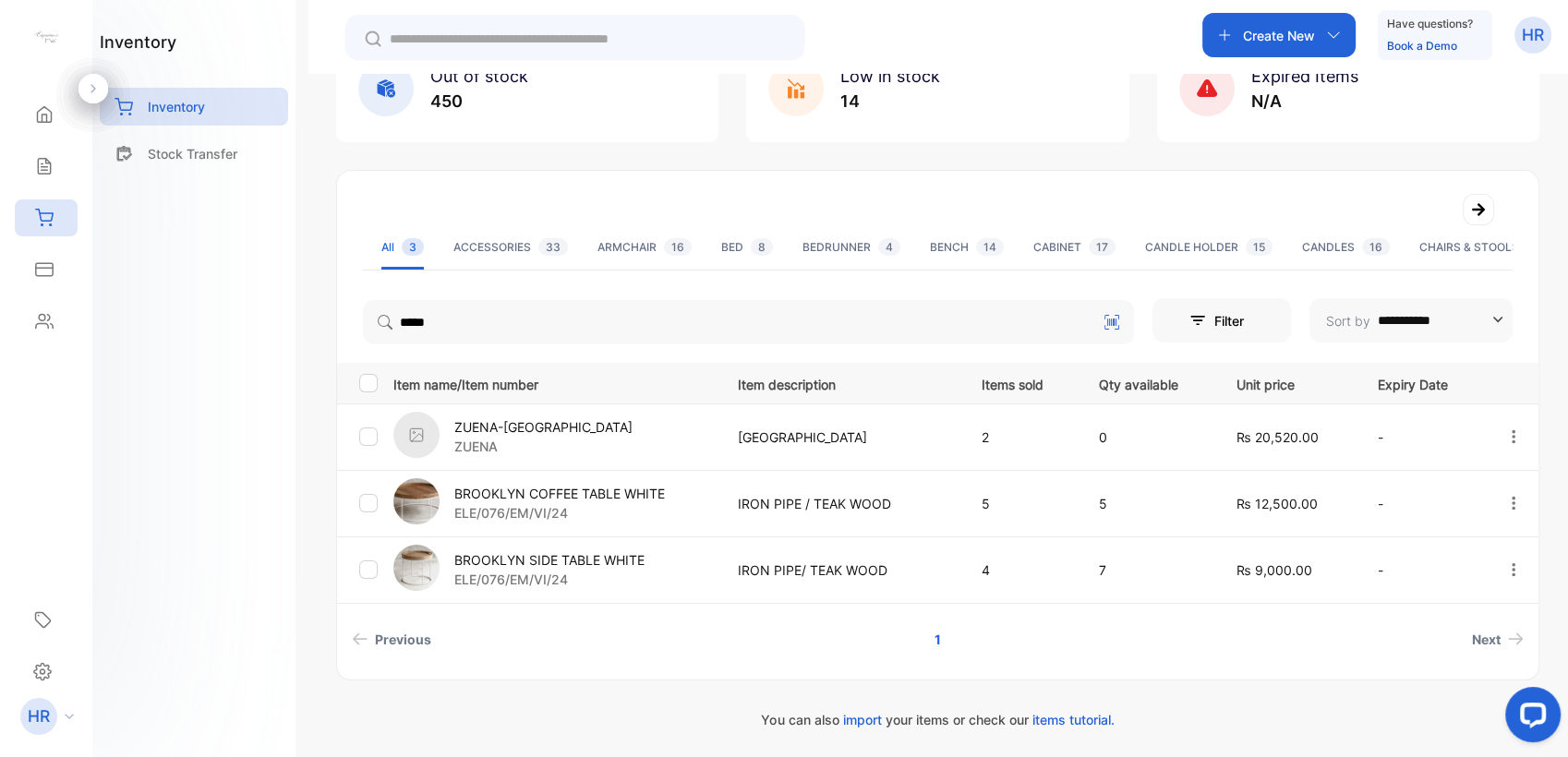
click at [594, 563] on p "BROOKLYN SIDE TABLE WHITE" at bounding box center [549, 559] width 190 height 20
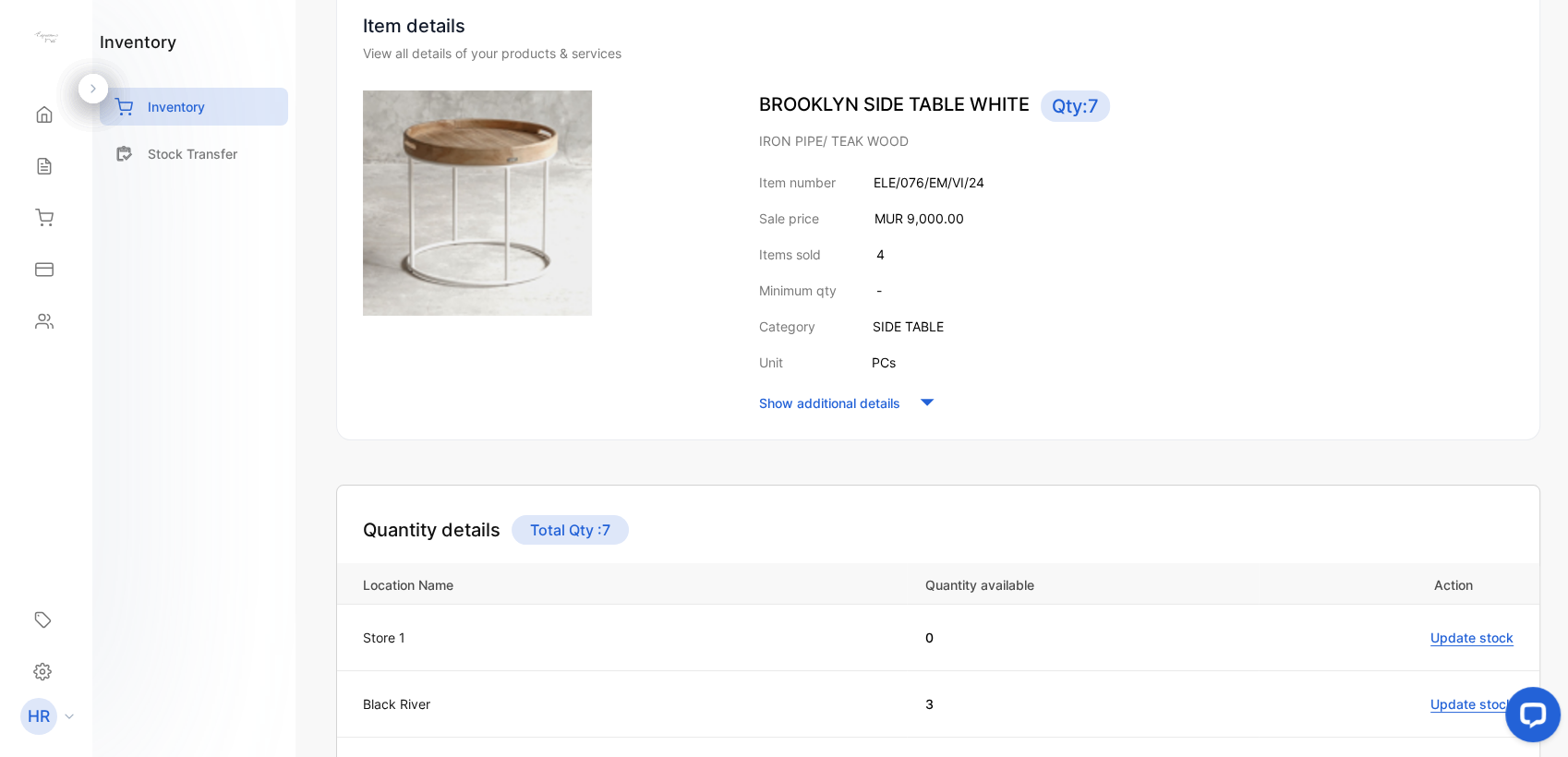
scroll to position [394, 0]
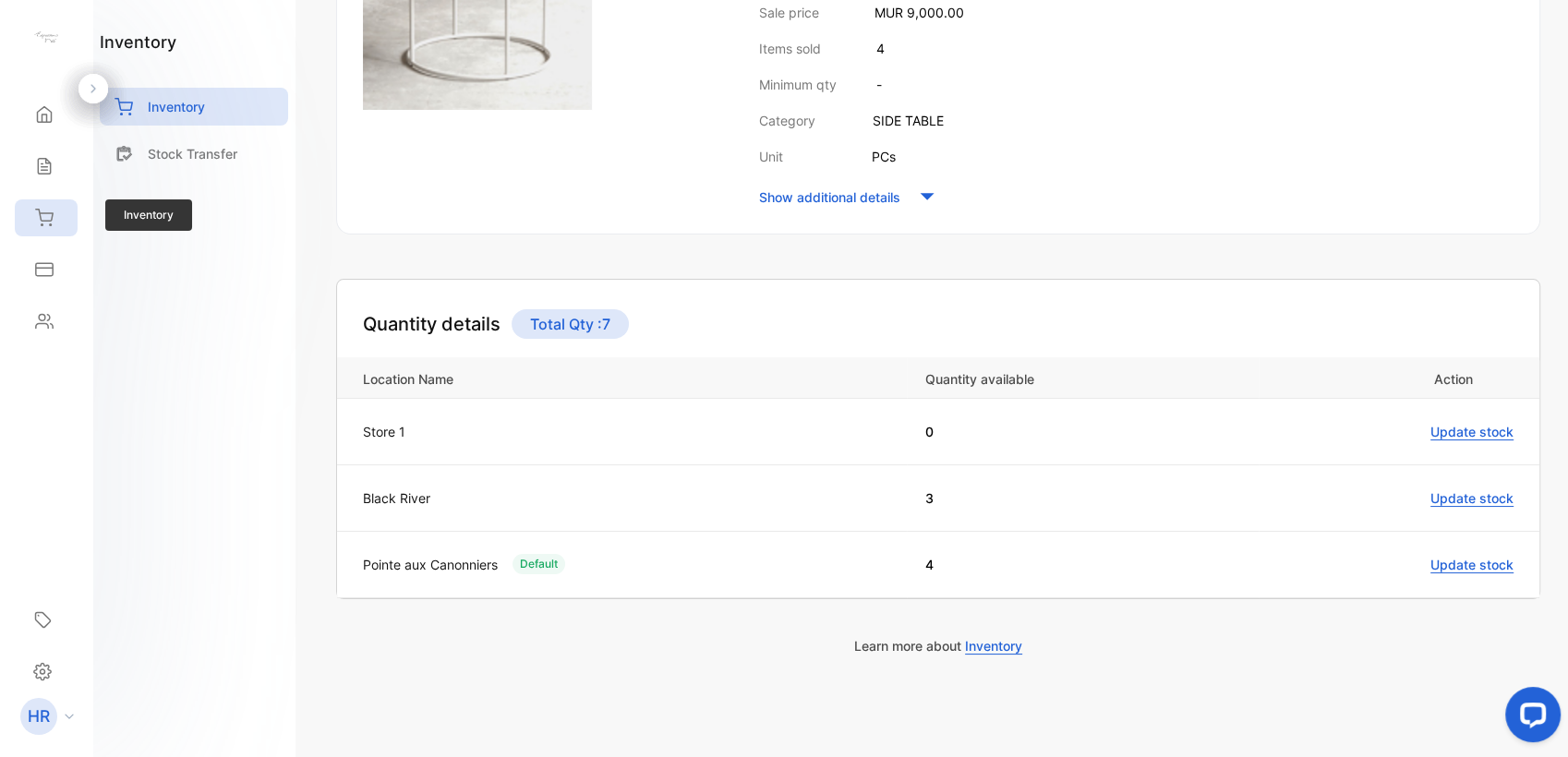
click at [55, 223] on div "Inventory" at bounding box center [46, 217] width 62 height 37
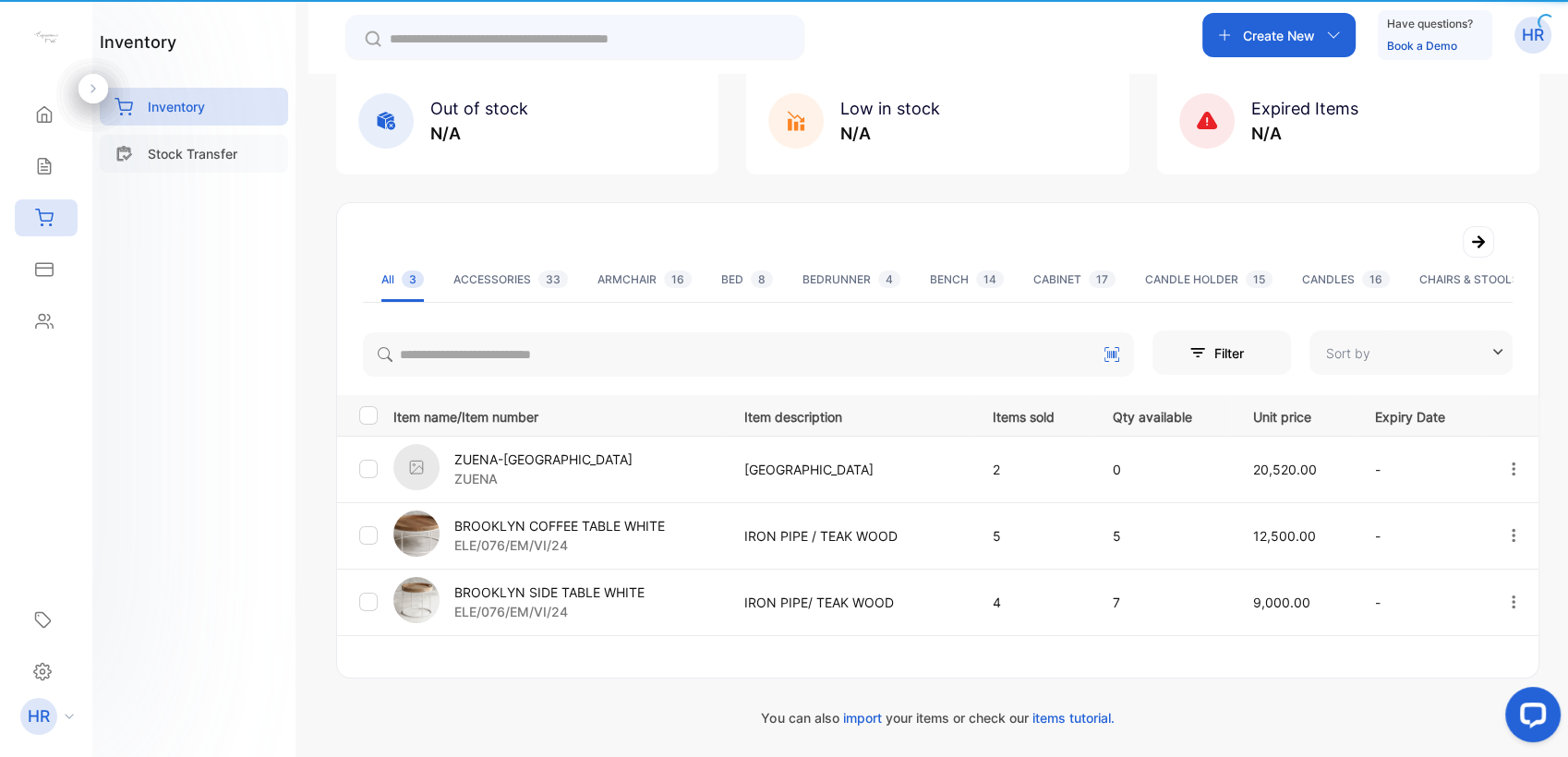
type input "**********"
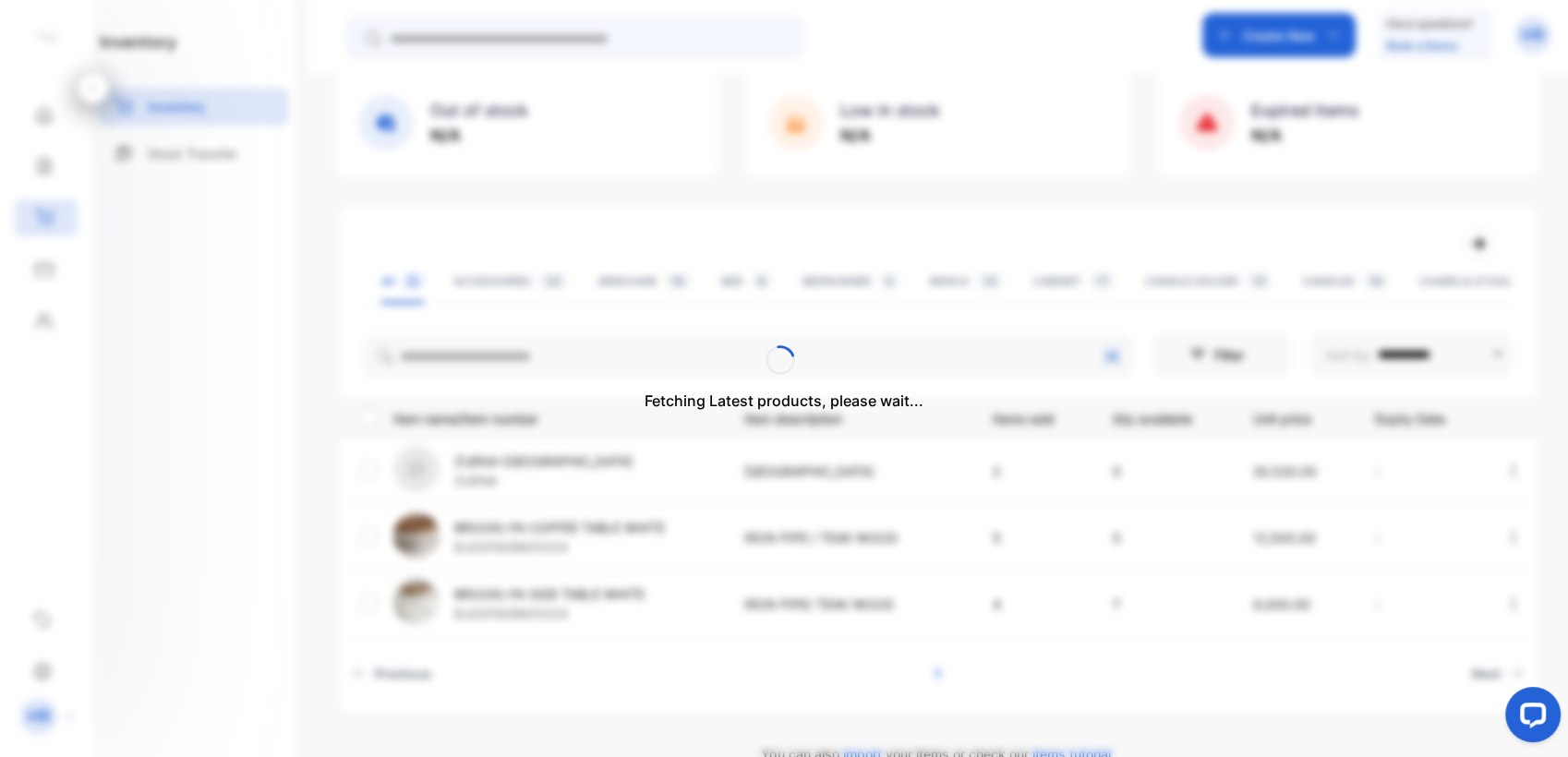
scroll to position [150, 0]
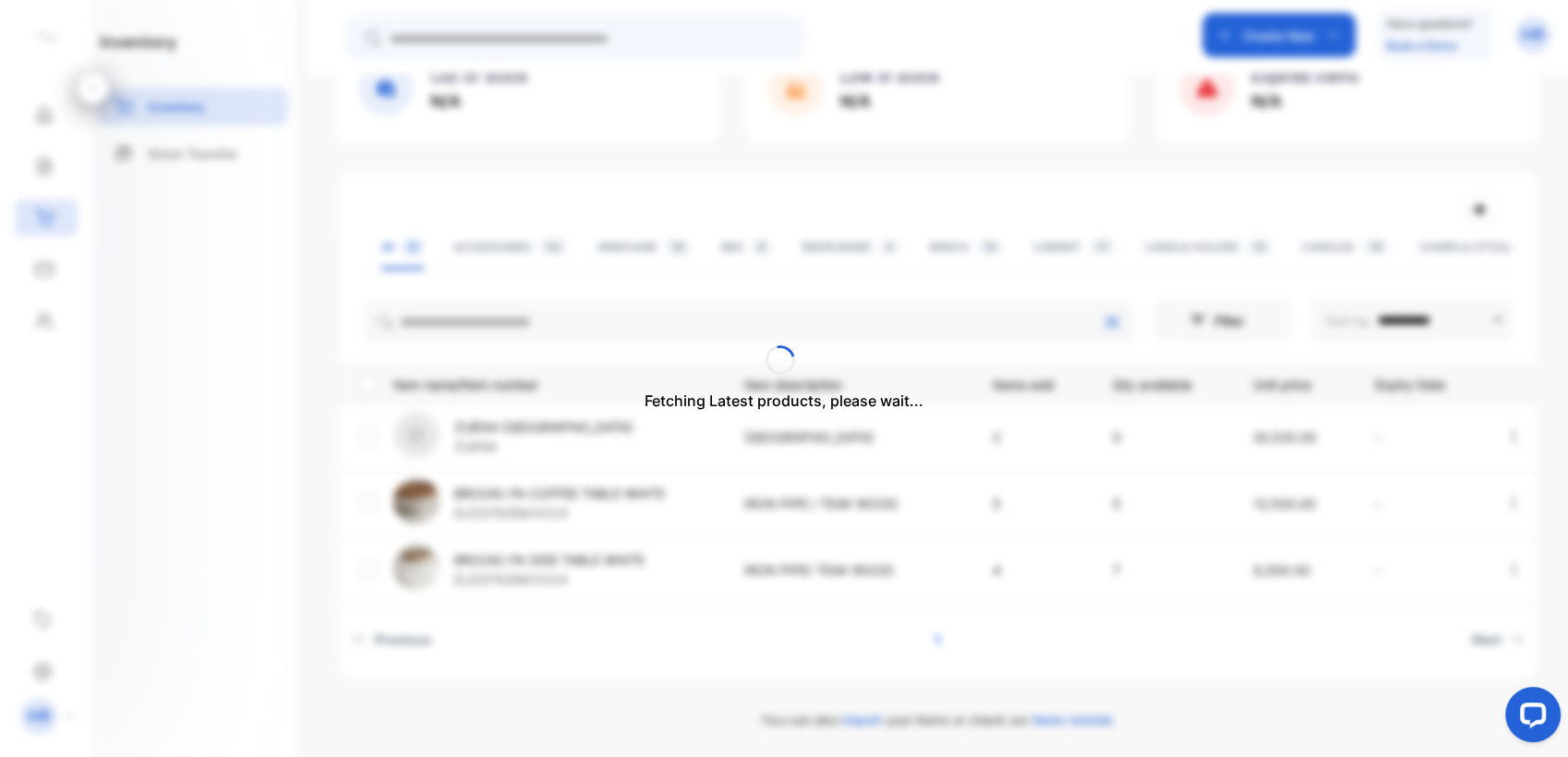
click at [658, 353] on div at bounding box center [784, 359] width 279 height 29
click at [664, 318] on div "Fetching Latest products, please wait..." at bounding box center [784, 378] width 1568 height 757
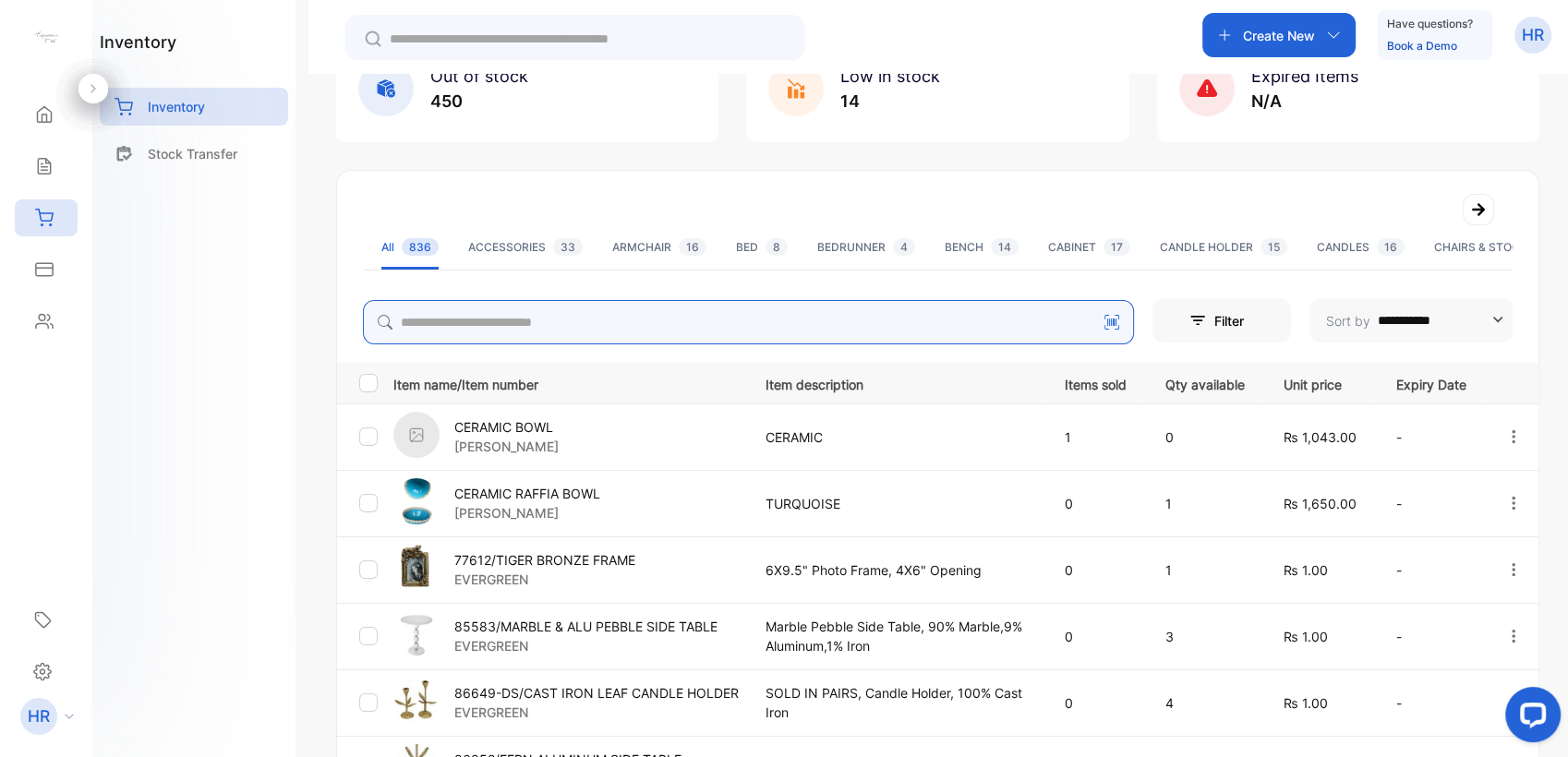
click at [672, 329] on input "search" at bounding box center [749, 322] width 771 height 44
type input "****"
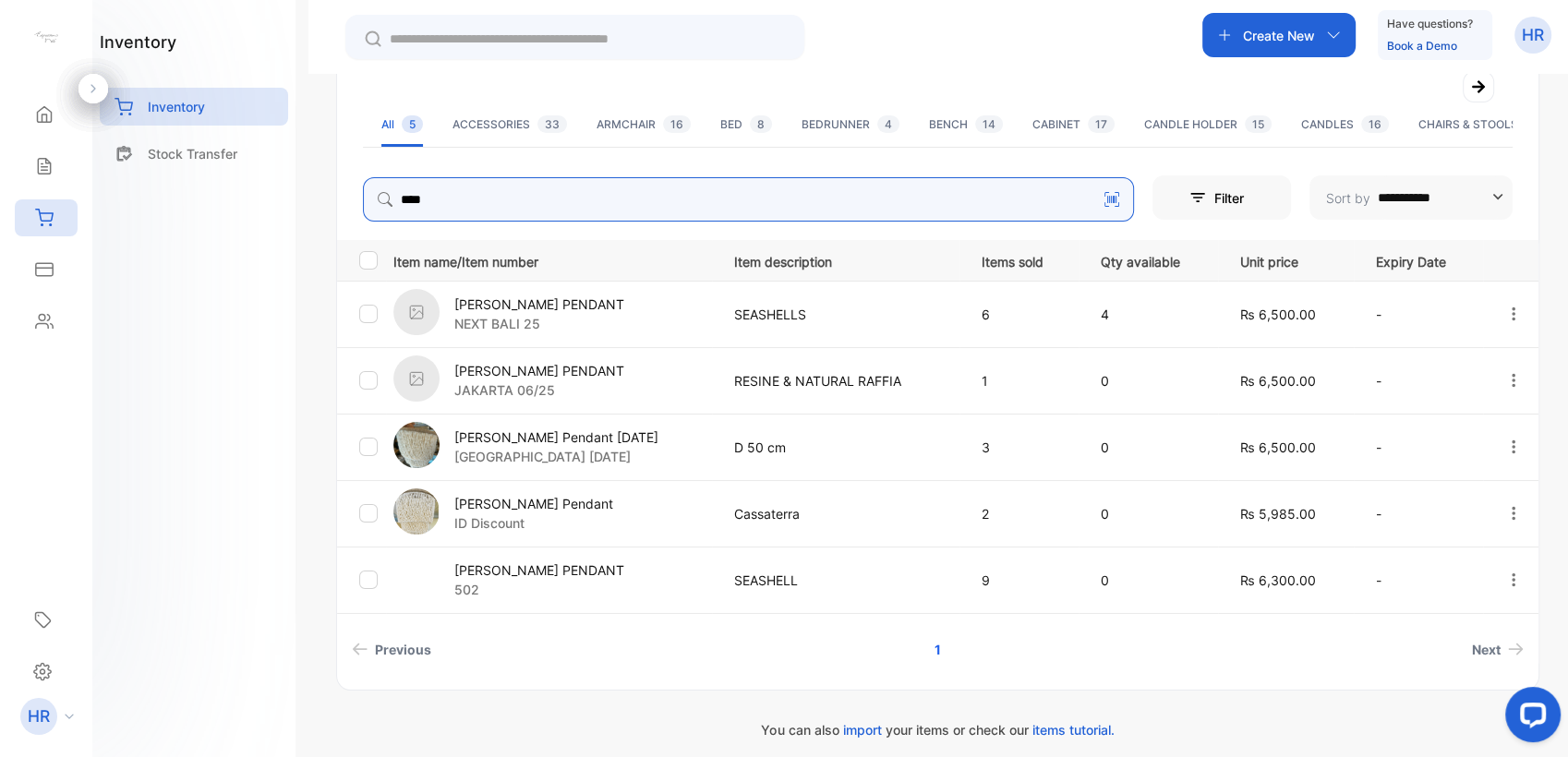
scroll to position [284, 0]
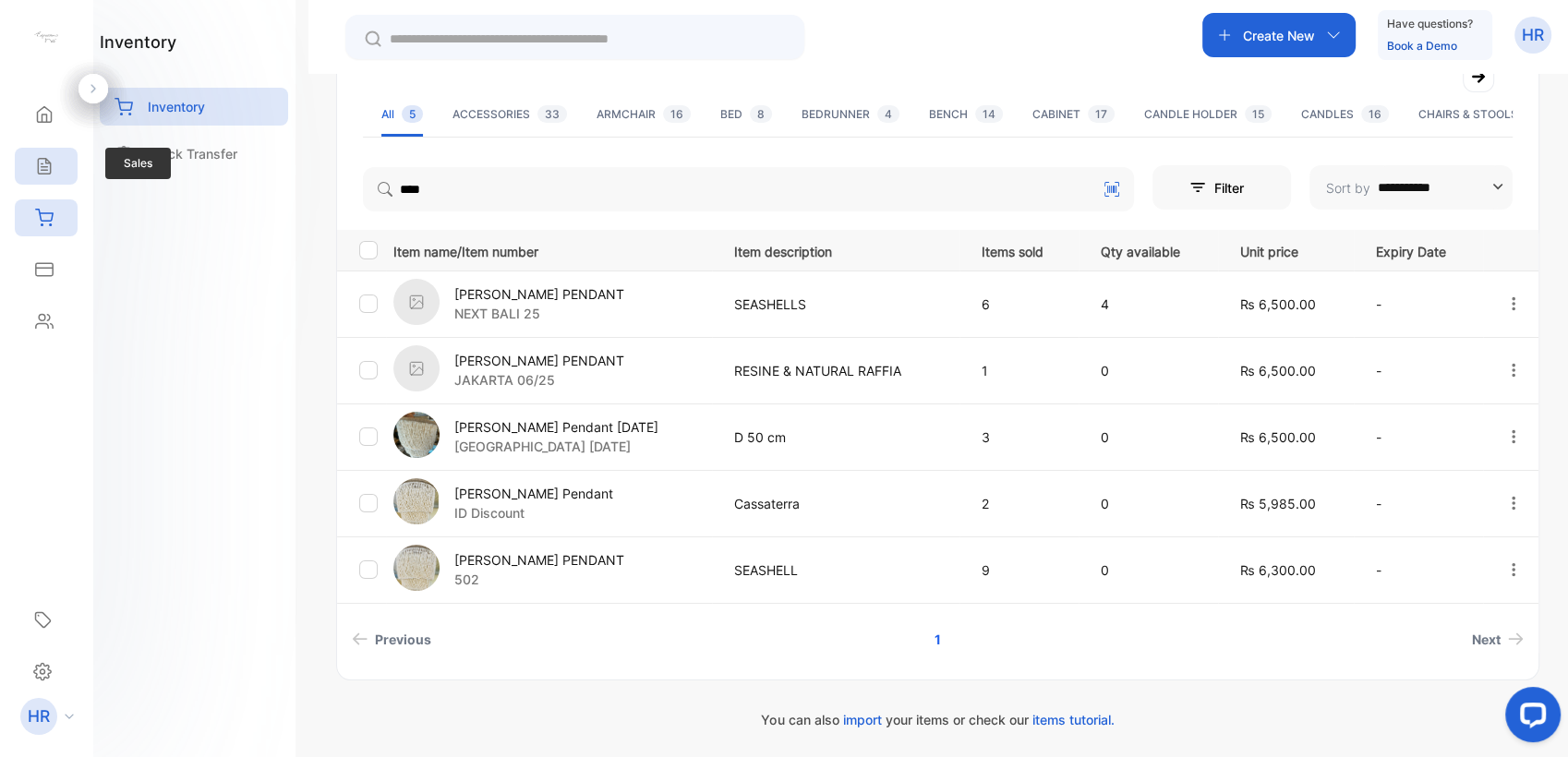
click at [44, 181] on div "Sales" at bounding box center [46, 165] width 62 height 37
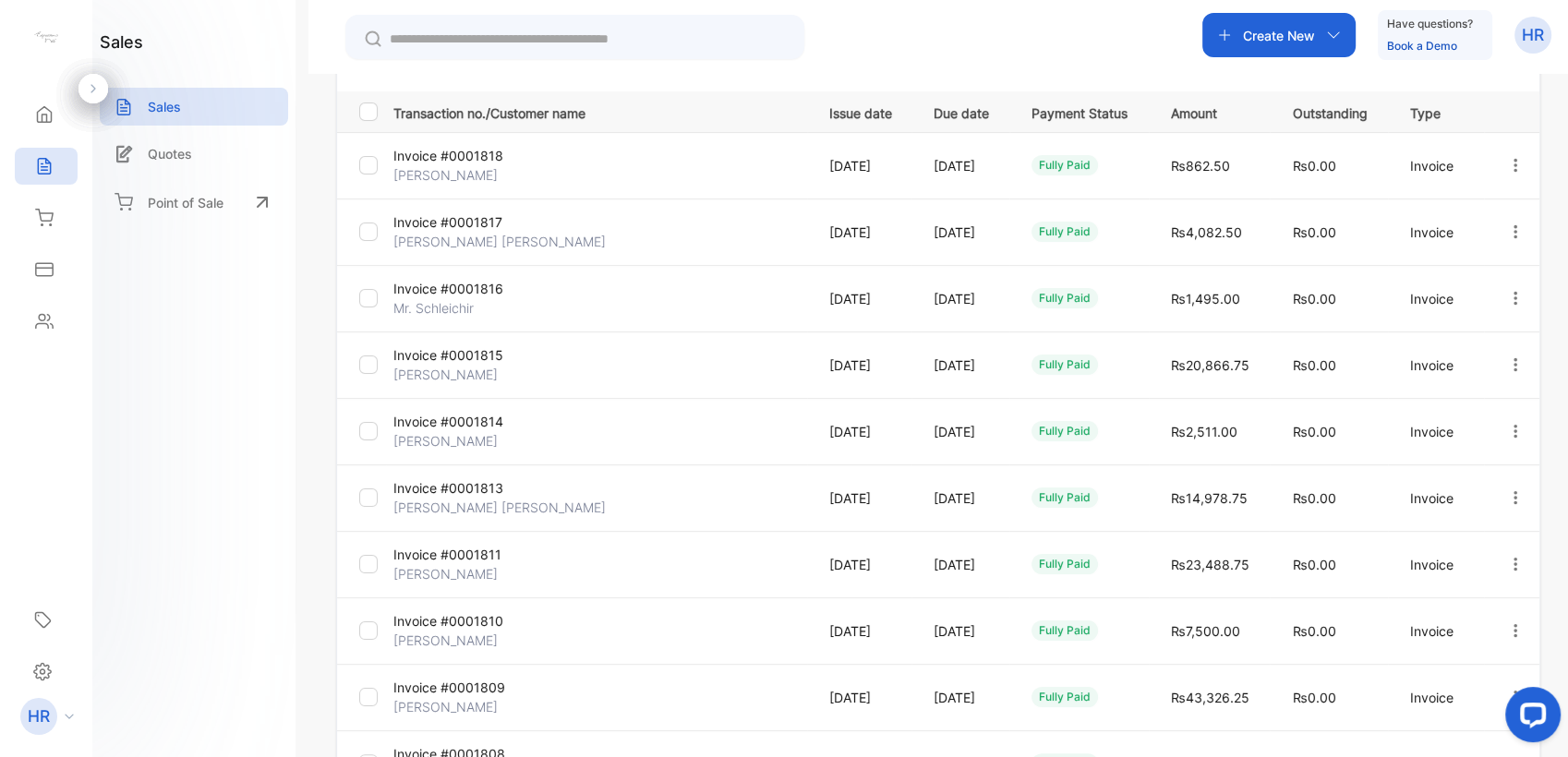
scroll to position [213, 0]
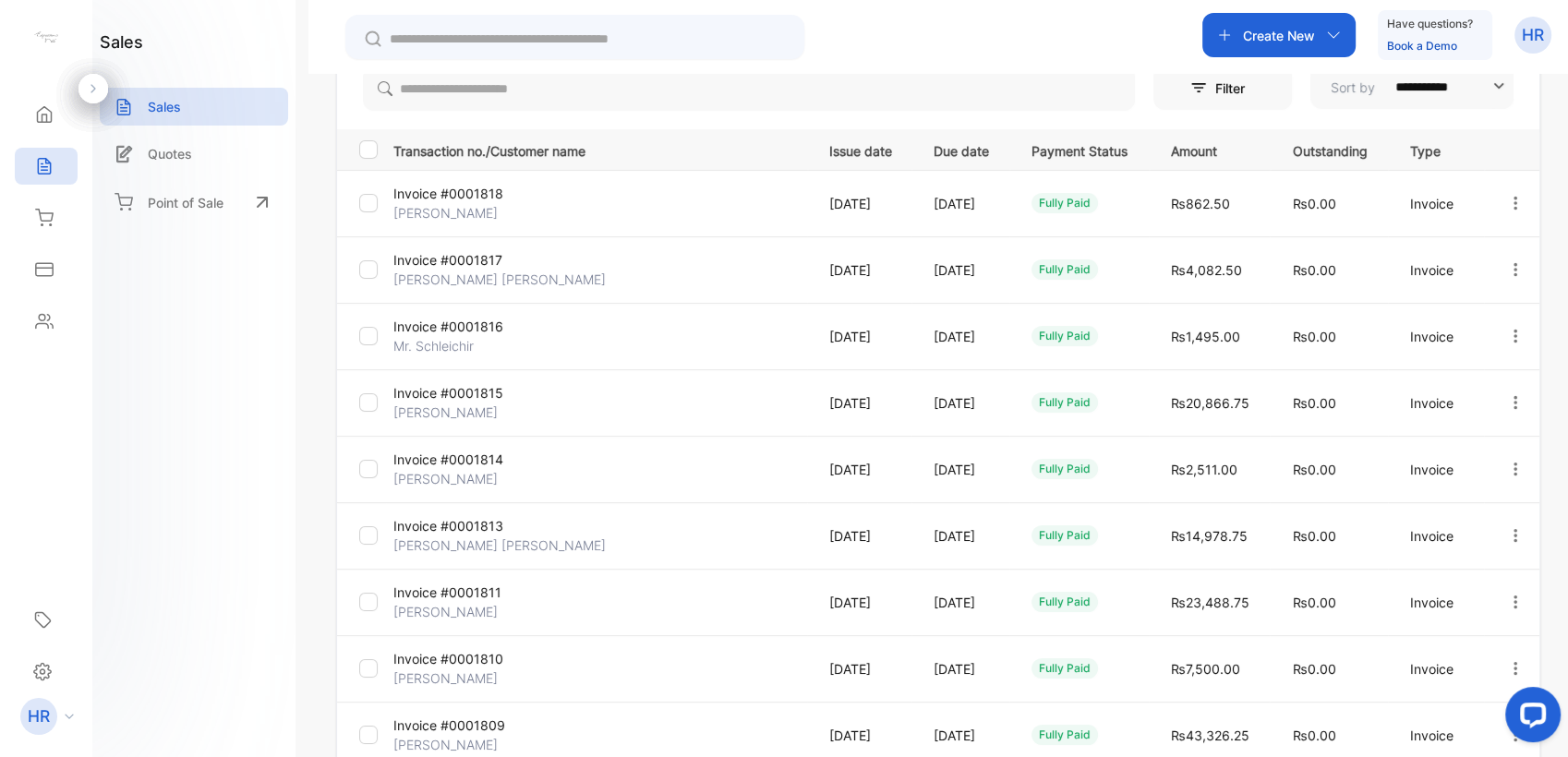
click at [464, 456] on p "Invoice #0001814" at bounding box center [462, 459] width 138 height 20
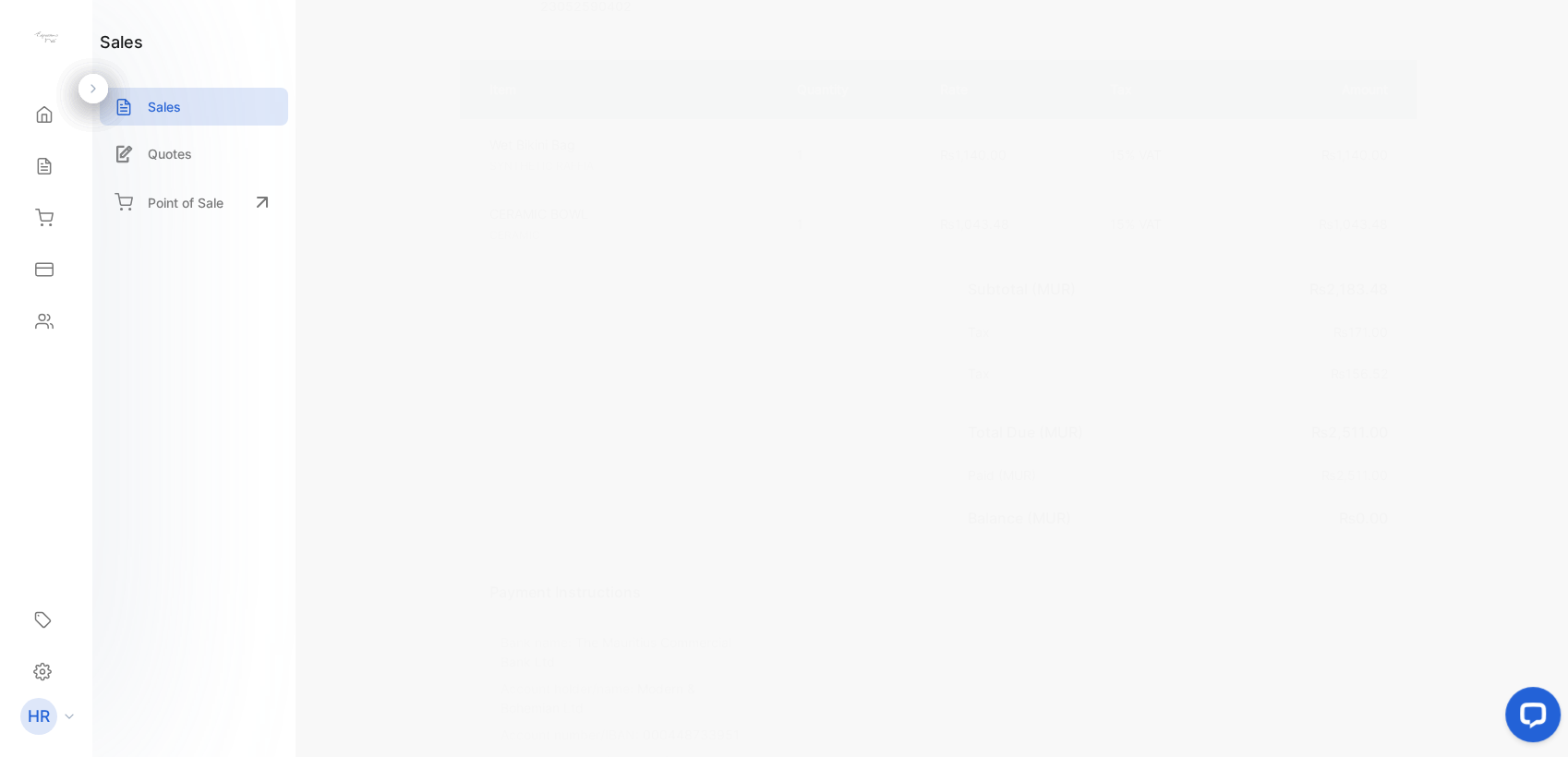
scroll to position [451, 0]
